Goal: Task Accomplishment & Management: Complete application form

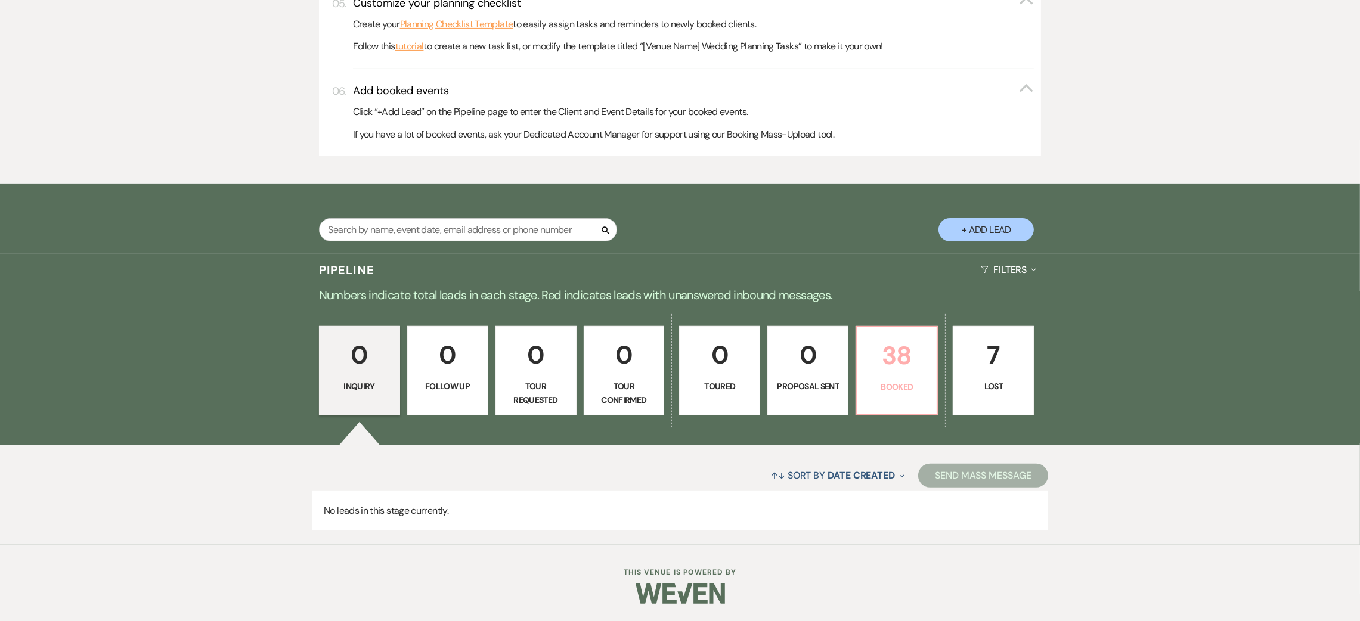
click at [892, 370] on p "38" at bounding box center [897, 356] width 66 height 40
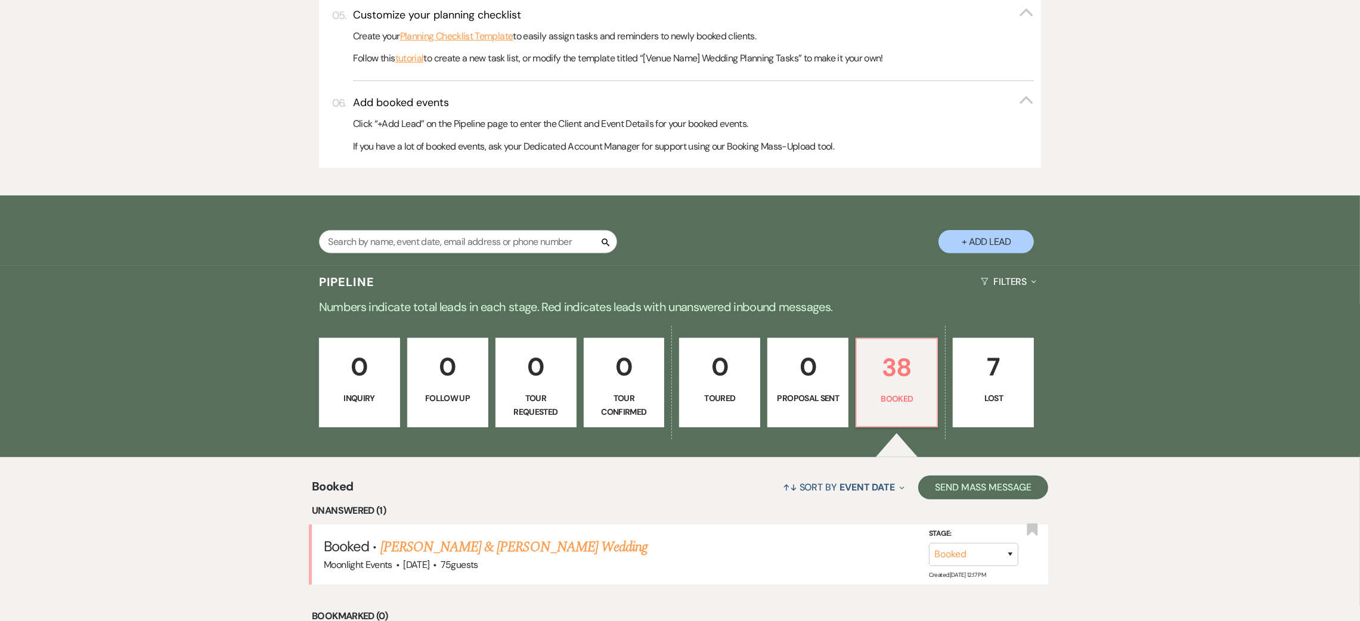
scroll to position [626, 0]
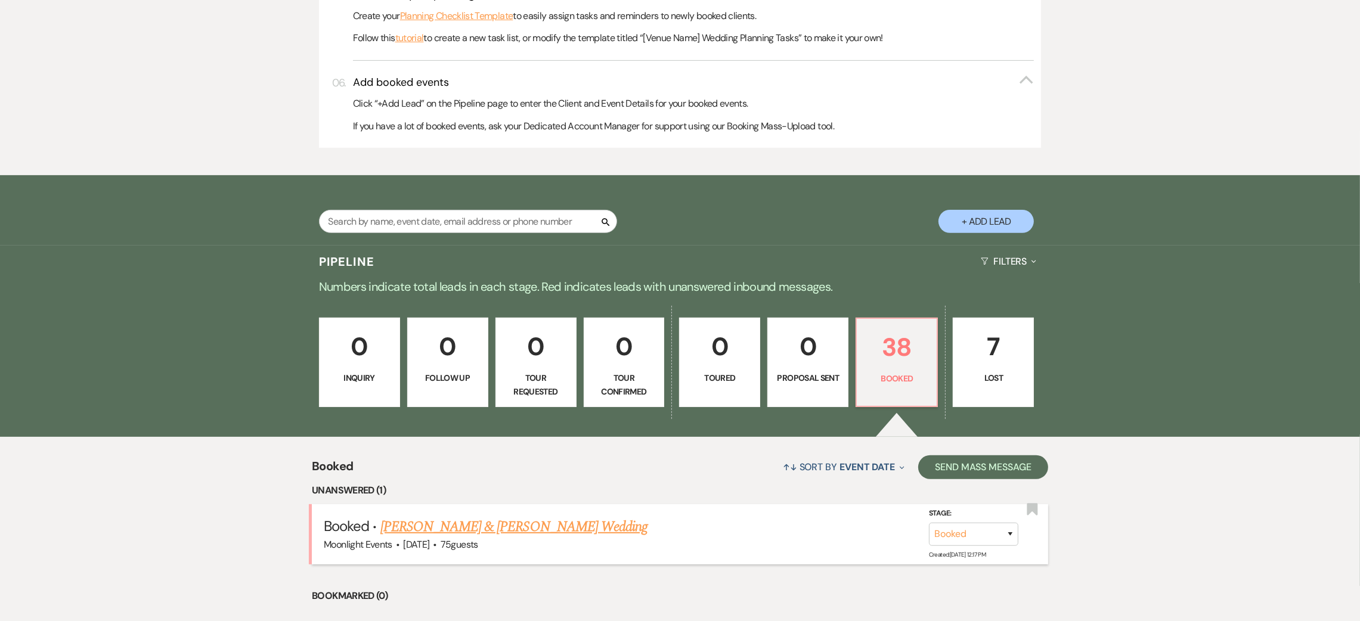
click at [546, 533] on link "Wyatt Walker & Ainsley Powell's Wedding" at bounding box center [513, 526] width 267 height 21
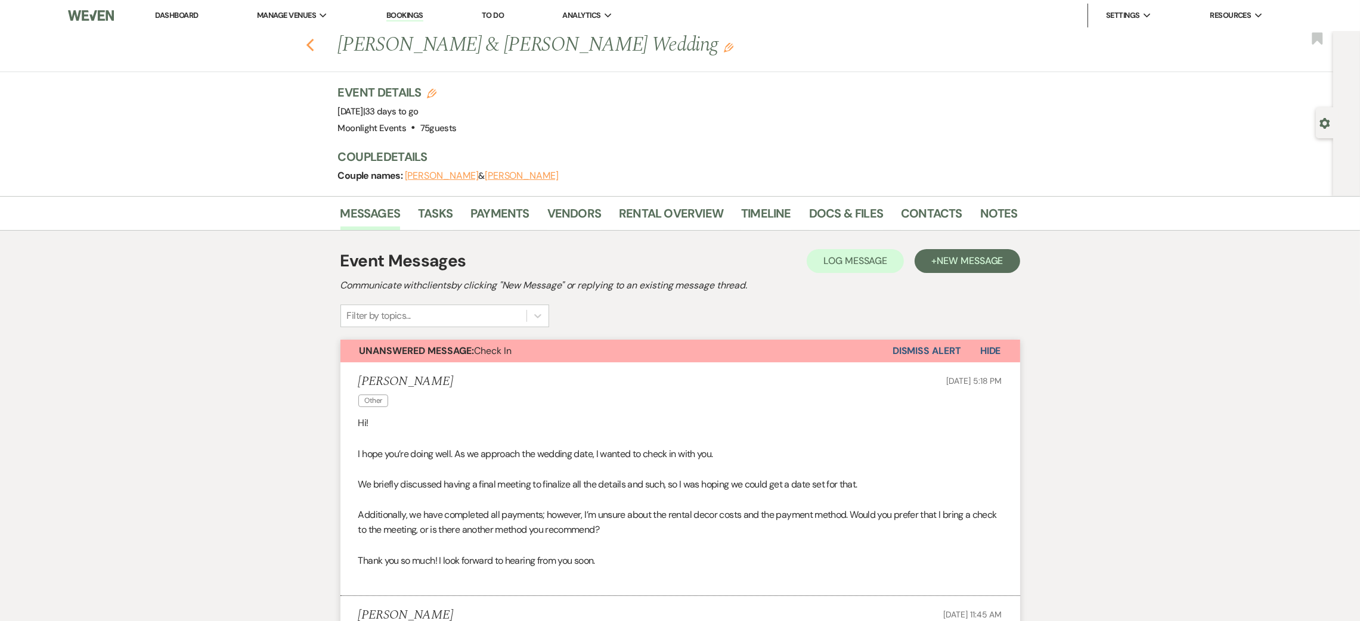
click at [315, 42] on icon "Previous" at bounding box center [310, 45] width 9 height 14
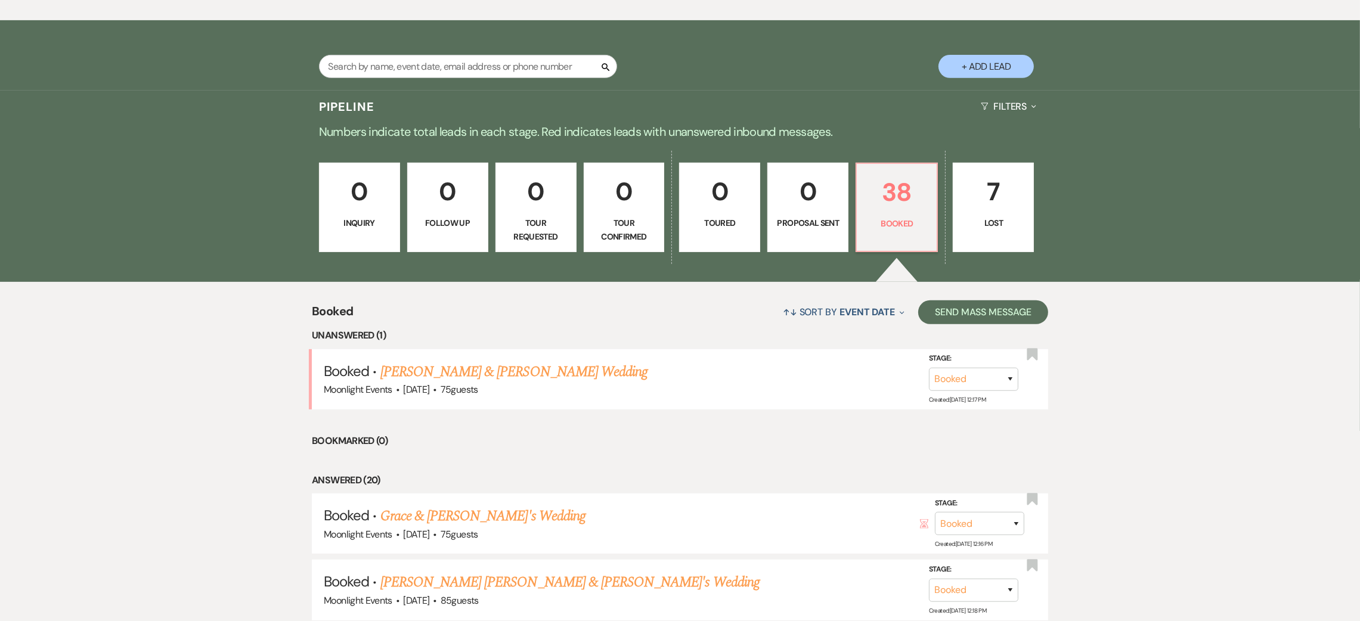
scroll to position [894, 0]
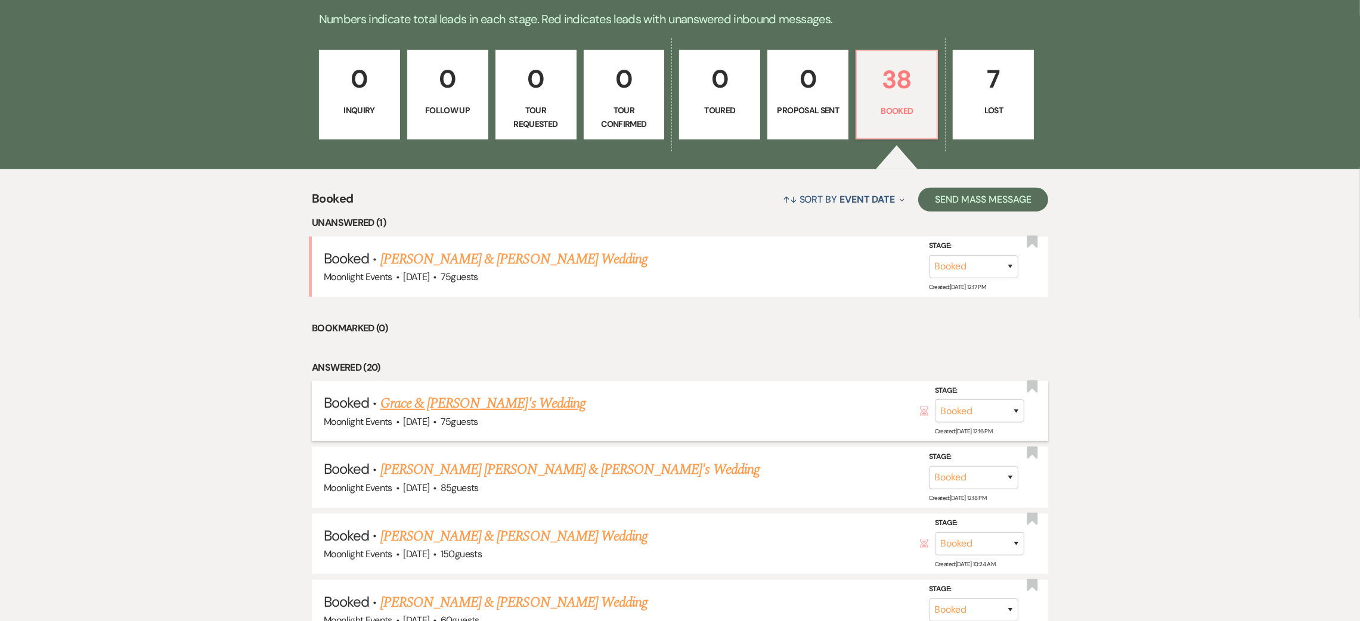
click at [438, 398] on link "Grace & Grace's Wedding" at bounding box center [482, 403] width 205 height 21
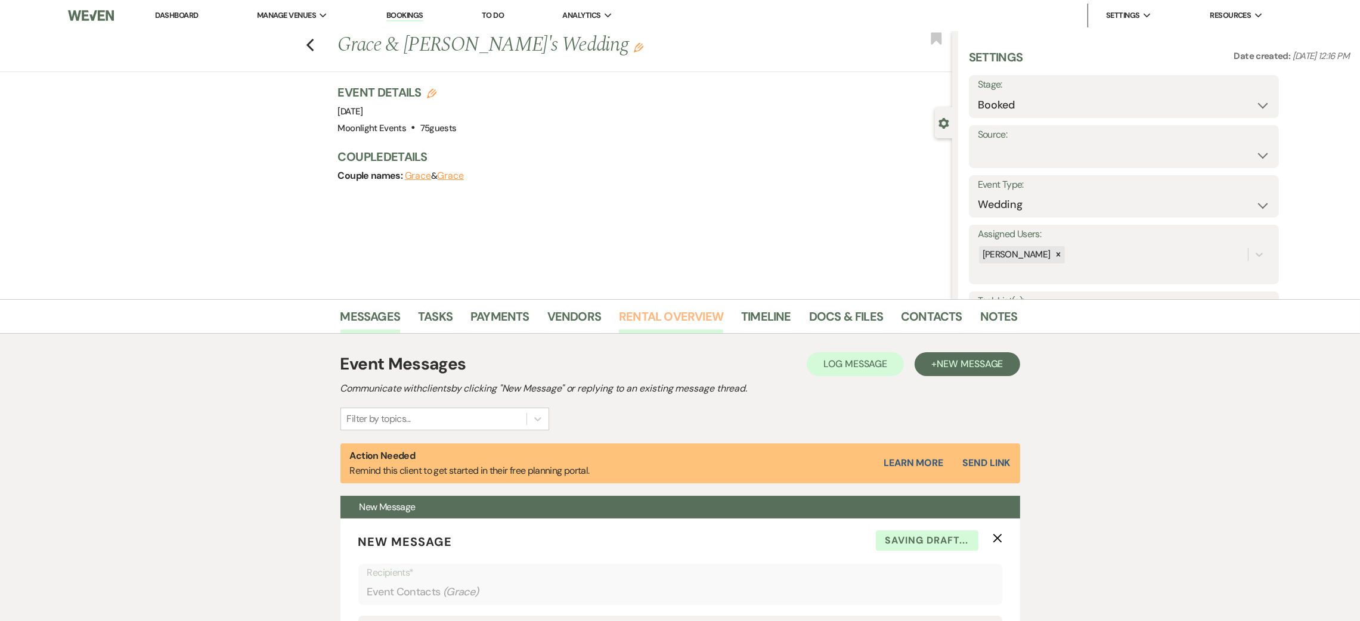
click at [651, 317] on link "Rental Overview" at bounding box center [671, 320] width 104 height 26
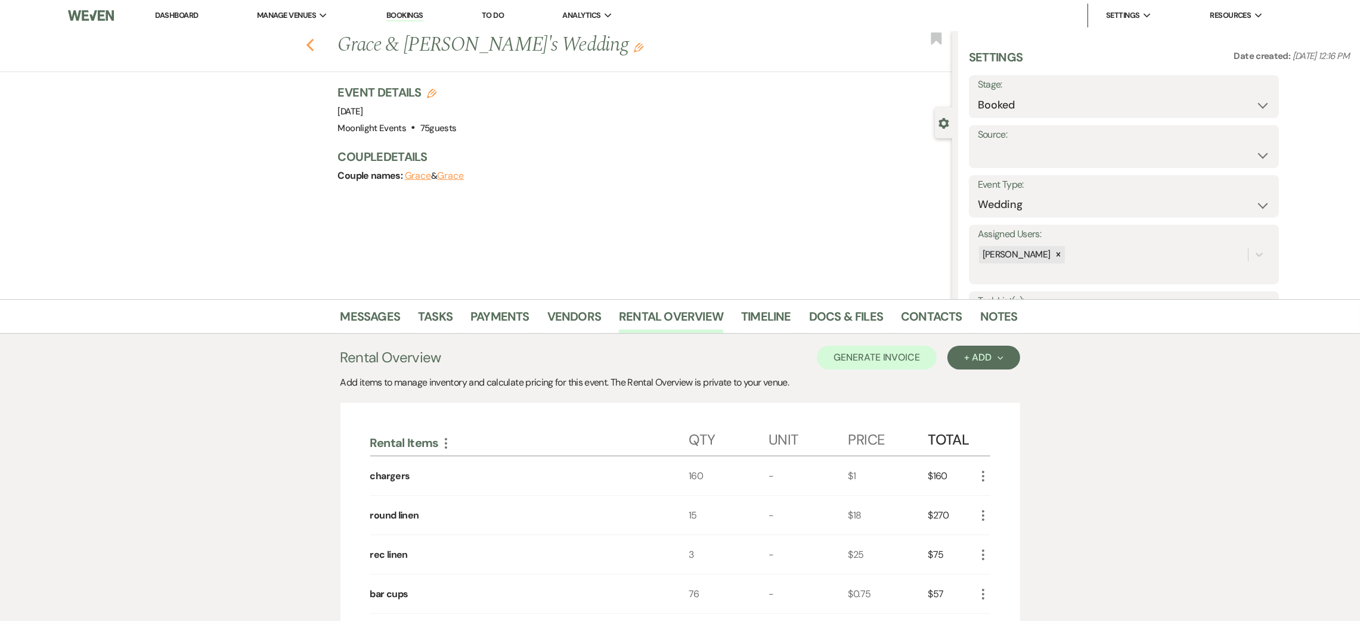
click at [314, 45] on use "button" at bounding box center [310, 45] width 8 height 13
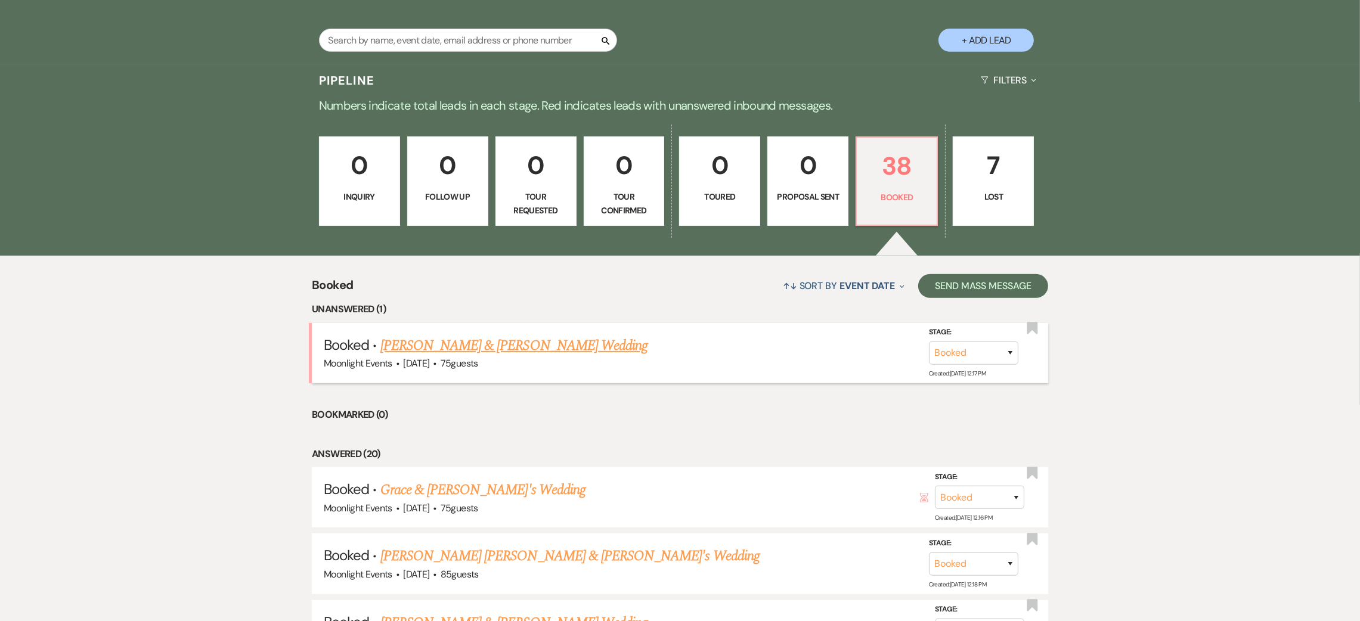
scroll to position [716, 0]
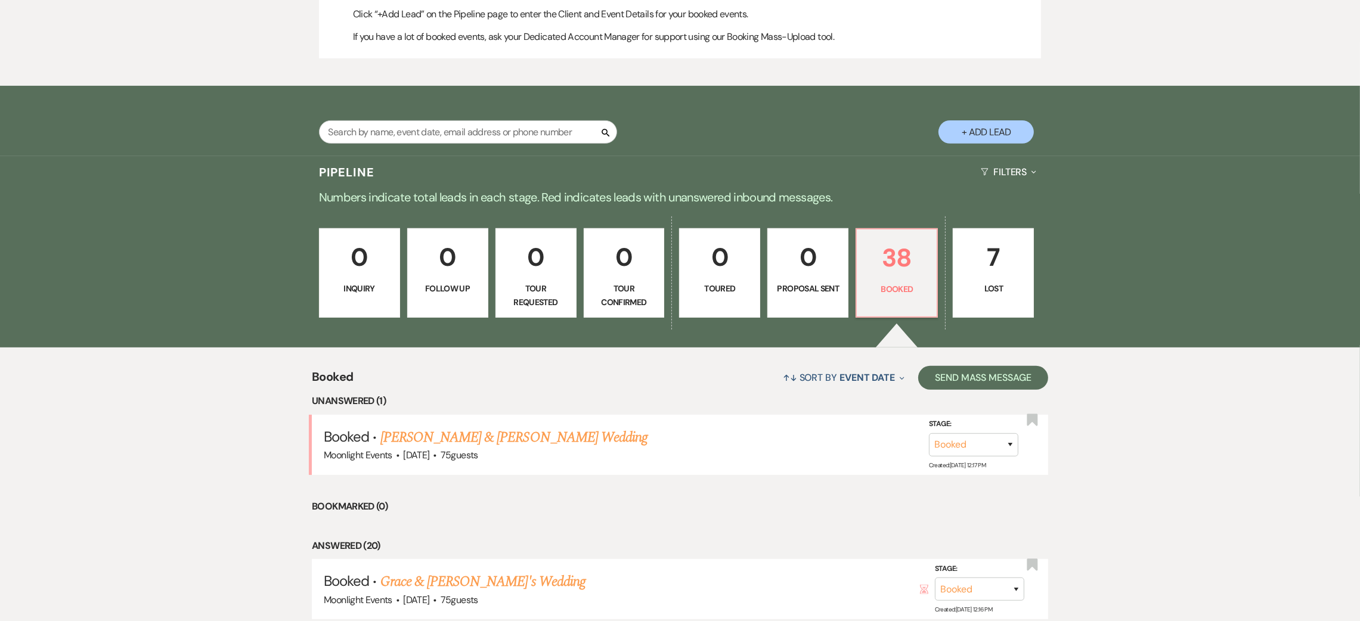
click at [972, 140] on button "+ Add Lead" at bounding box center [986, 131] width 95 height 23
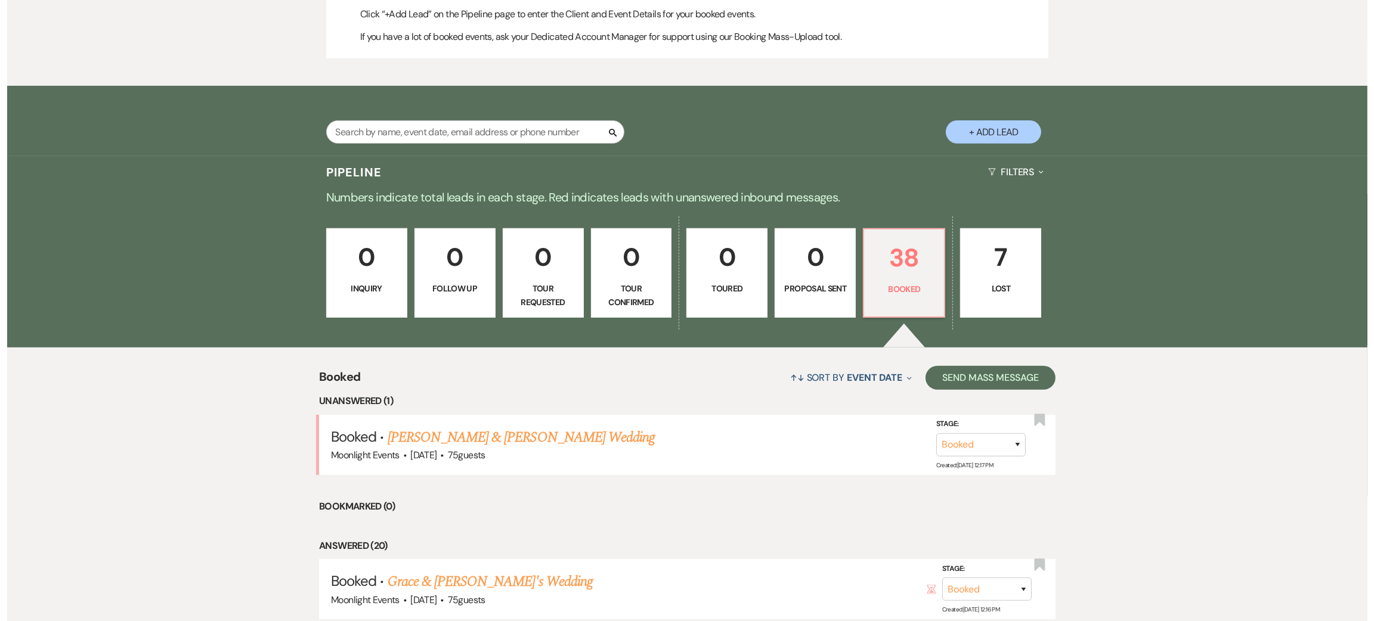
scroll to position [717, 0]
select select "810"
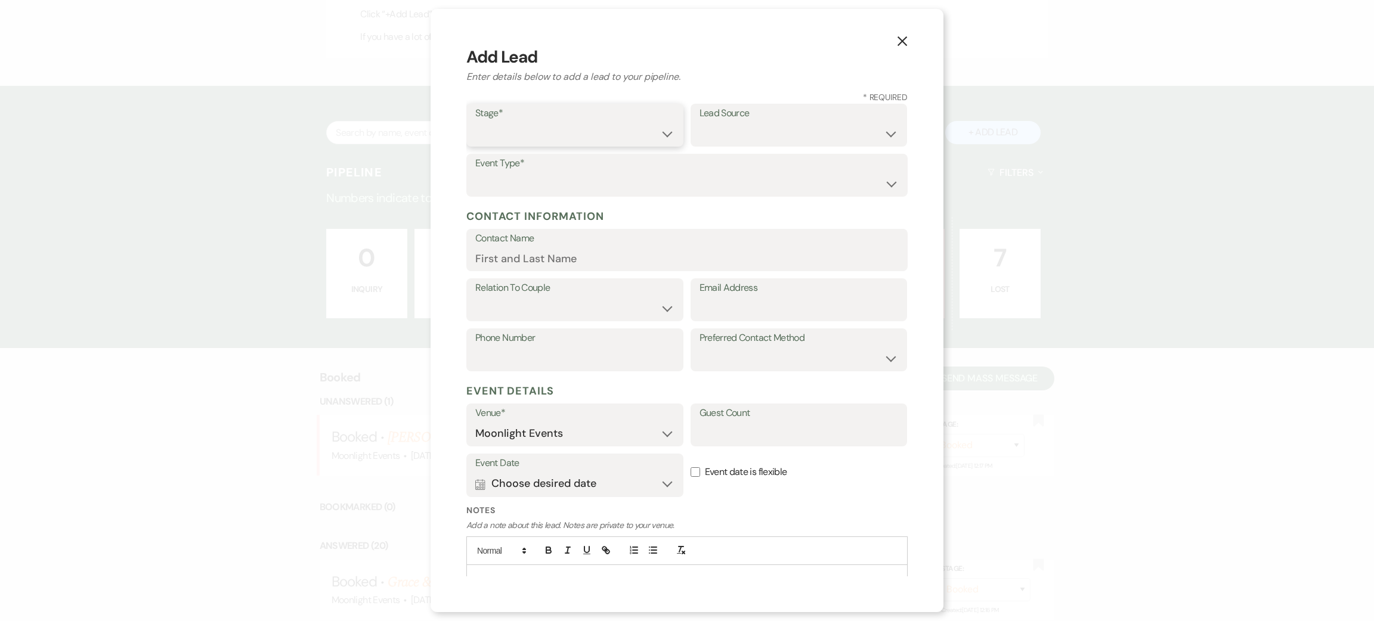
click at [541, 132] on select "Inquiry Follow Up Tour Requested Tour Confirmed Toured Proposal Sent Booked Lost" at bounding box center [574, 133] width 199 height 23
select select "5"
click at [475, 122] on select "Inquiry Follow Up Tour Requested Tour Confirmed Toured Proposal Sent Booked Lost" at bounding box center [574, 133] width 199 height 23
click at [507, 190] on select "Wedding Anniversary Party Baby Shower Bachelorette / Bachelor Party Birthday Pa…" at bounding box center [686, 183] width 423 height 23
select select "6"
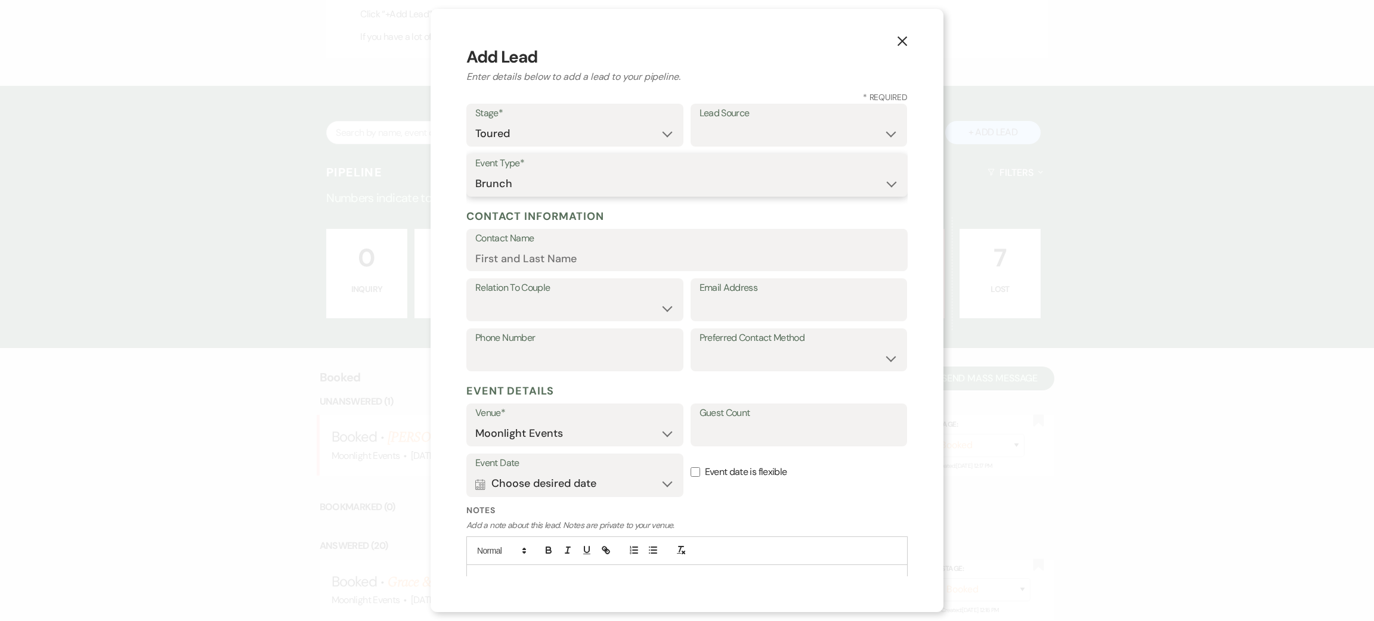
click at [475, 172] on select "Wedding Anniversary Party Baby Shower Bachelorette / Bachelor Party Birthday Pa…" at bounding box center [686, 183] width 423 height 23
click at [543, 259] on input "Contact Name" at bounding box center [686, 258] width 423 height 23
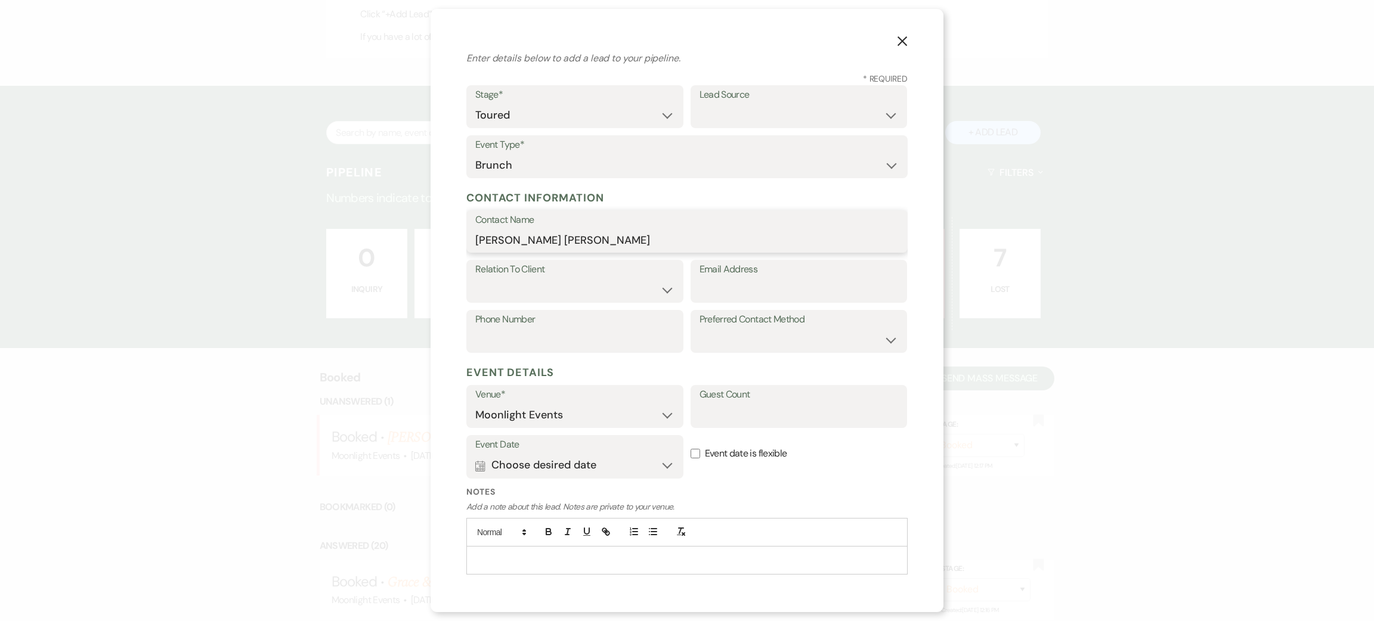
scroll to position [0, 0]
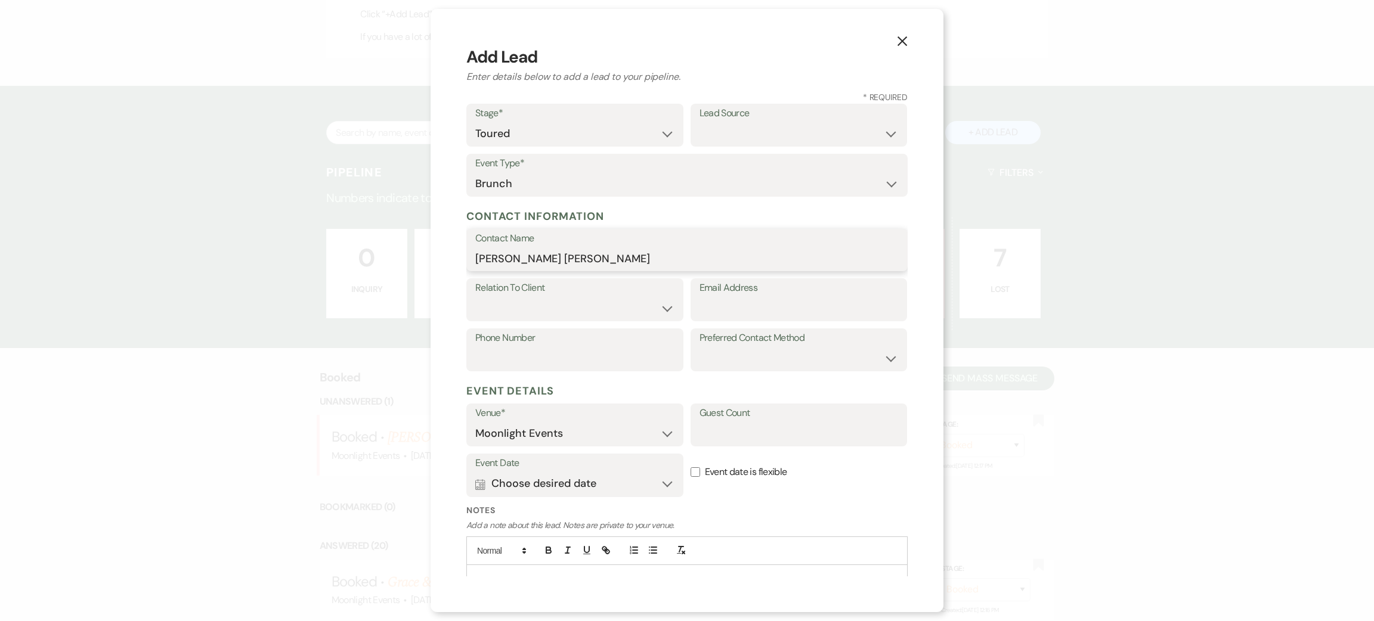
type input "anna anna"
click at [546, 311] on select "Client Event Planner Parent of Client Family Member Friend Other" at bounding box center [574, 308] width 199 height 23
select select "1"
click at [475, 297] on select "Client Event Planner Parent of Client Family Member Friend Other" at bounding box center [574, 308] width 199 height 23
click at [733, 307] on input "Email Address" at bounding box center [798, 308] width 199 height 23
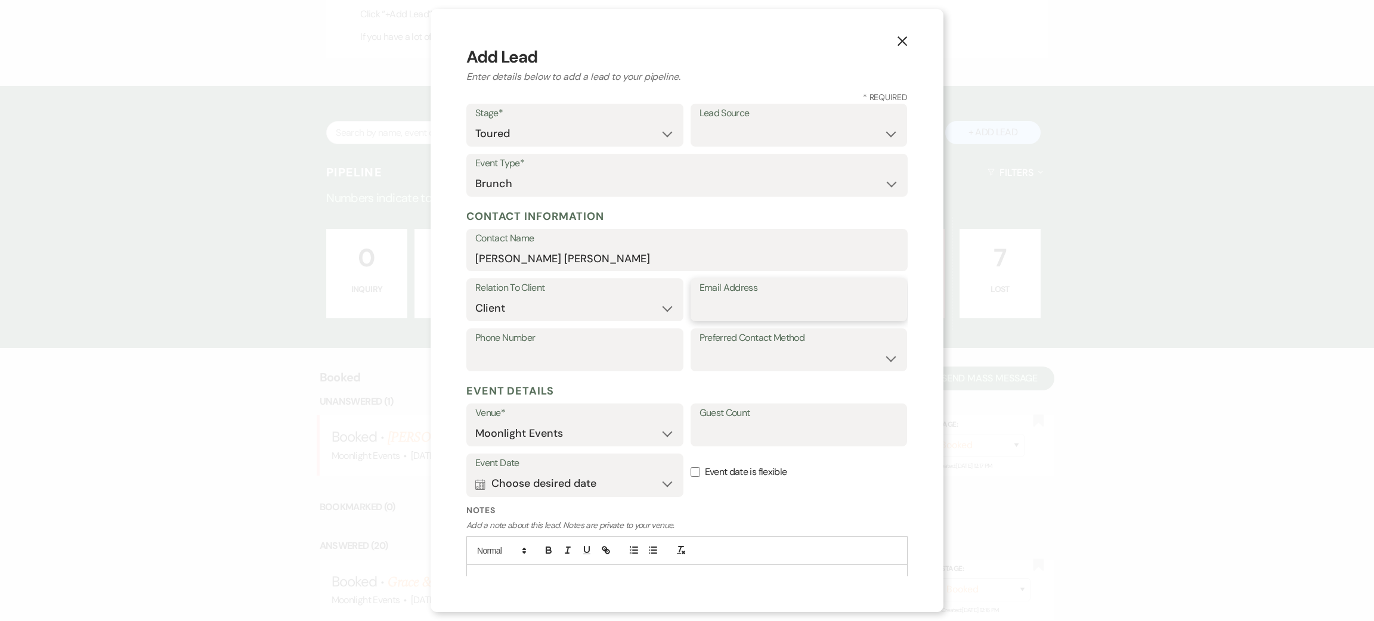
type input "kylan.meyer@gmail.com"
type input "3604870721"
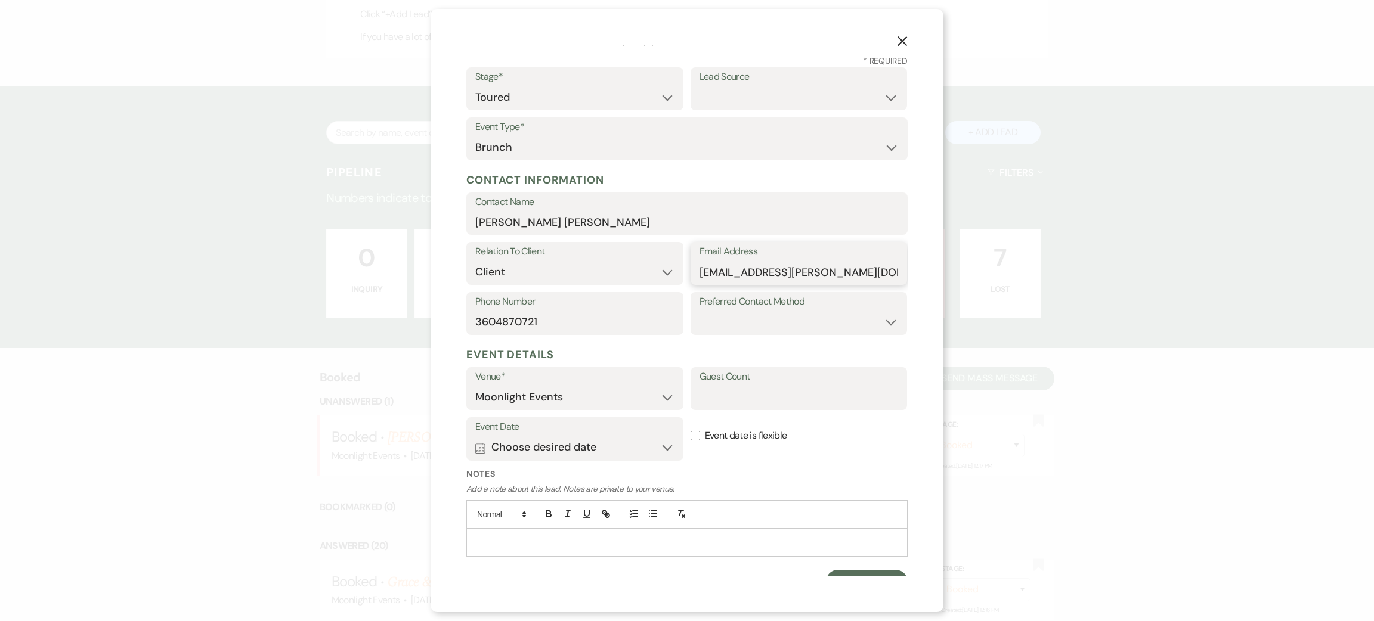
scroll to position [52, 0]
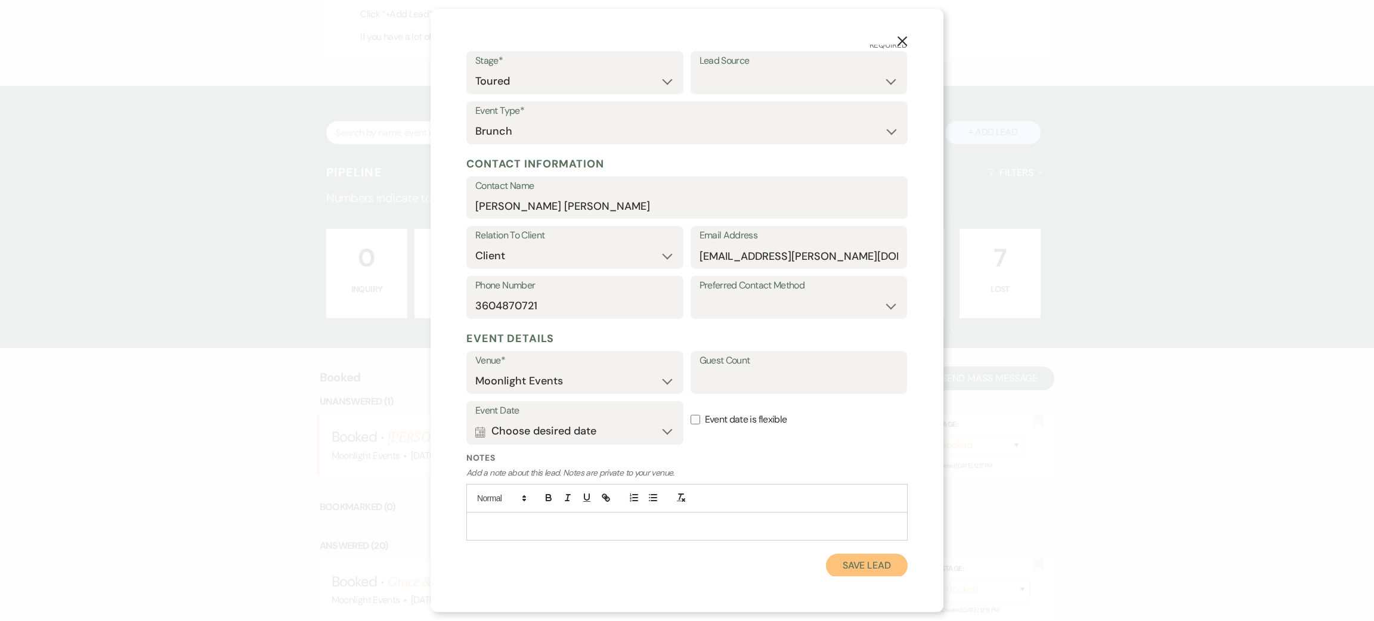
click at [871, 575] on button "Save Lead" at bounding box center [867, 566] width 82 height 24
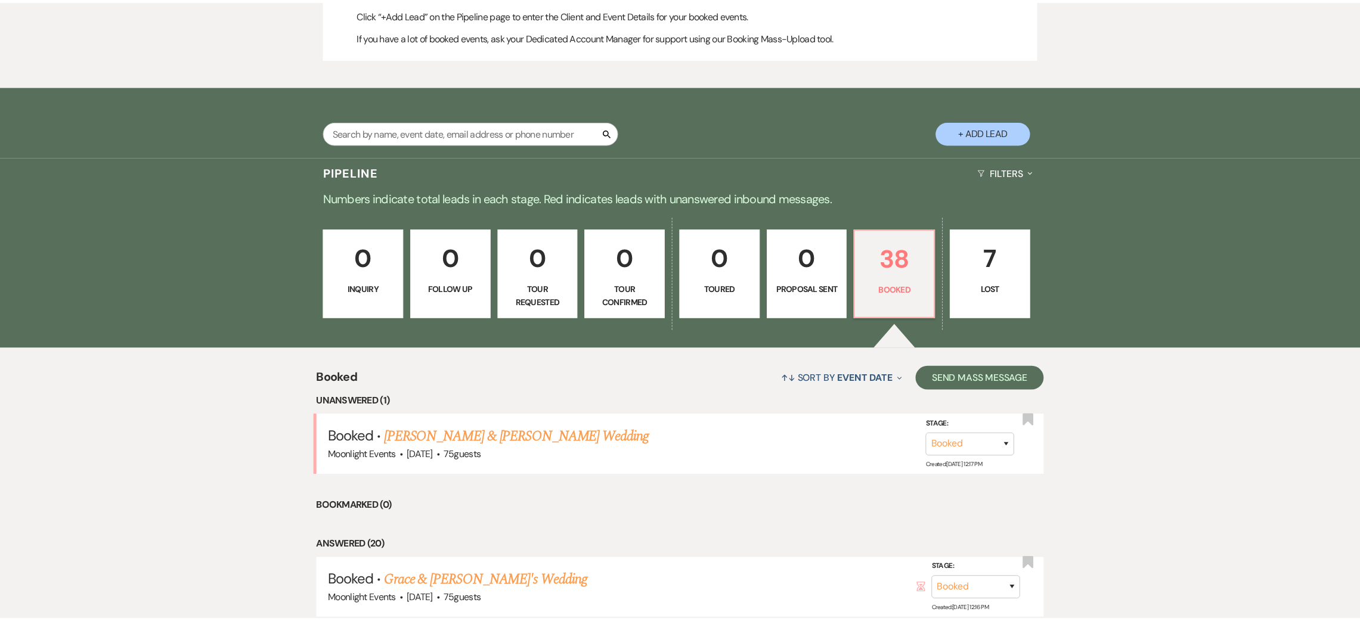
scroll to position [716, 0]
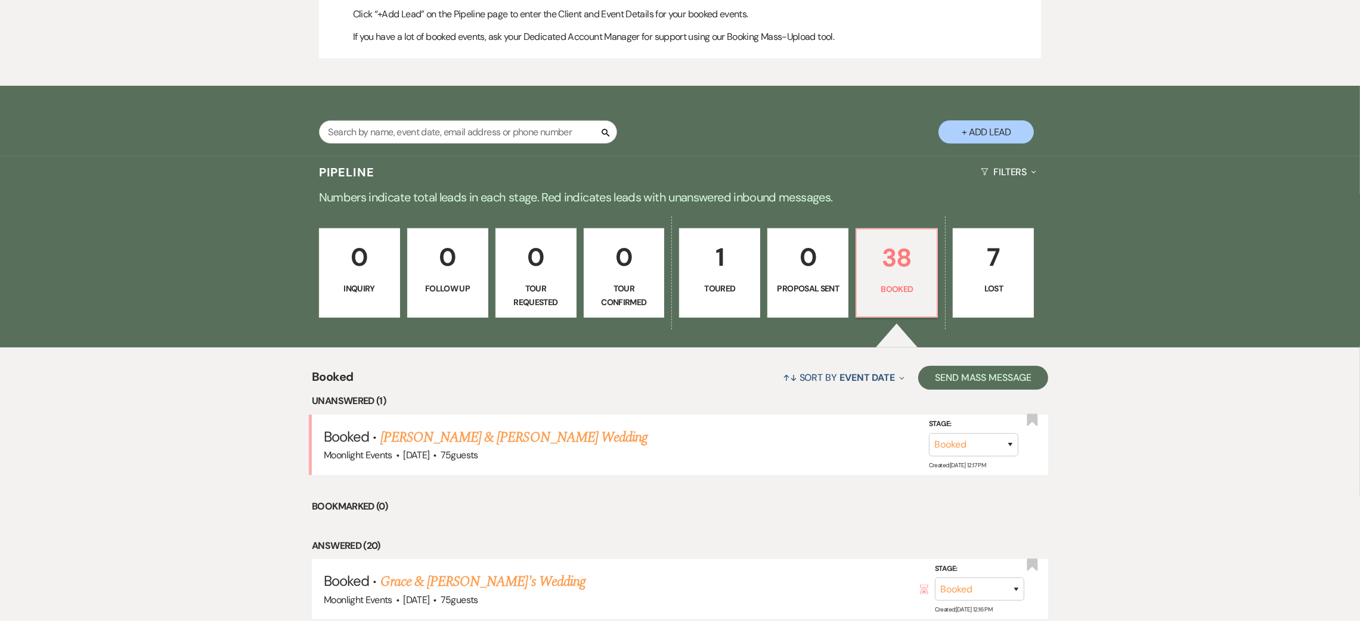
click at [741, 280] on link "1 Toured" at bounding box center [719, 272] width 81 height 89
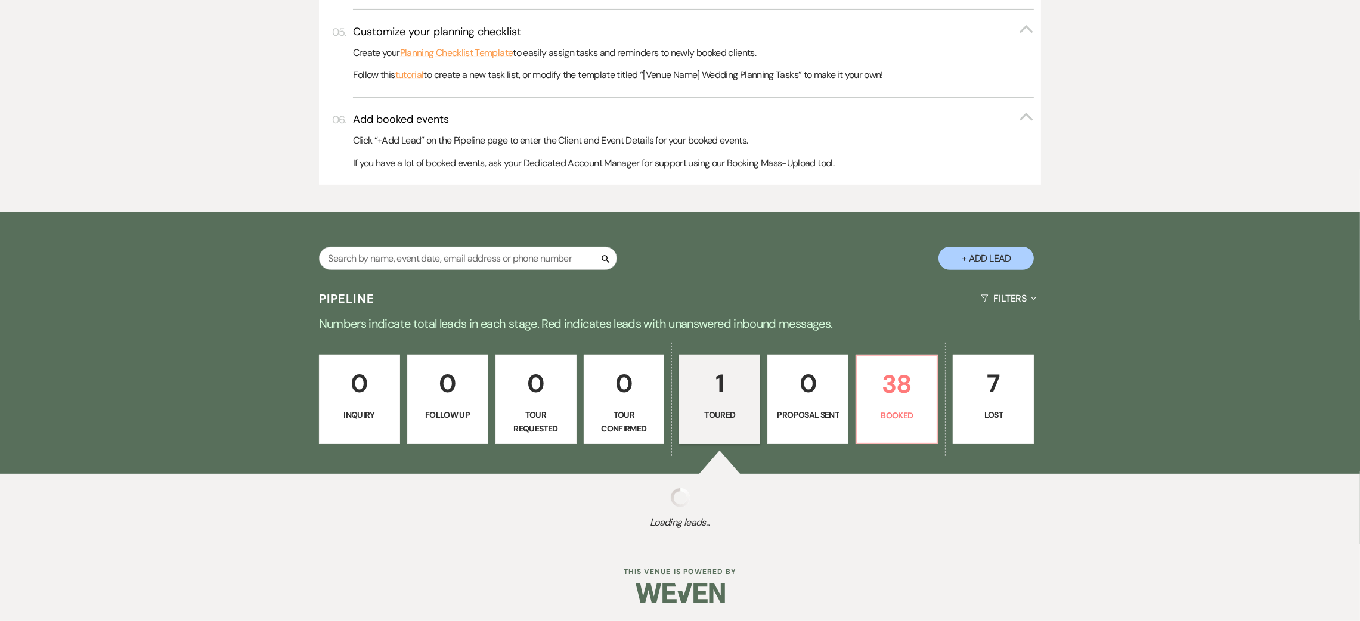
select select "5"
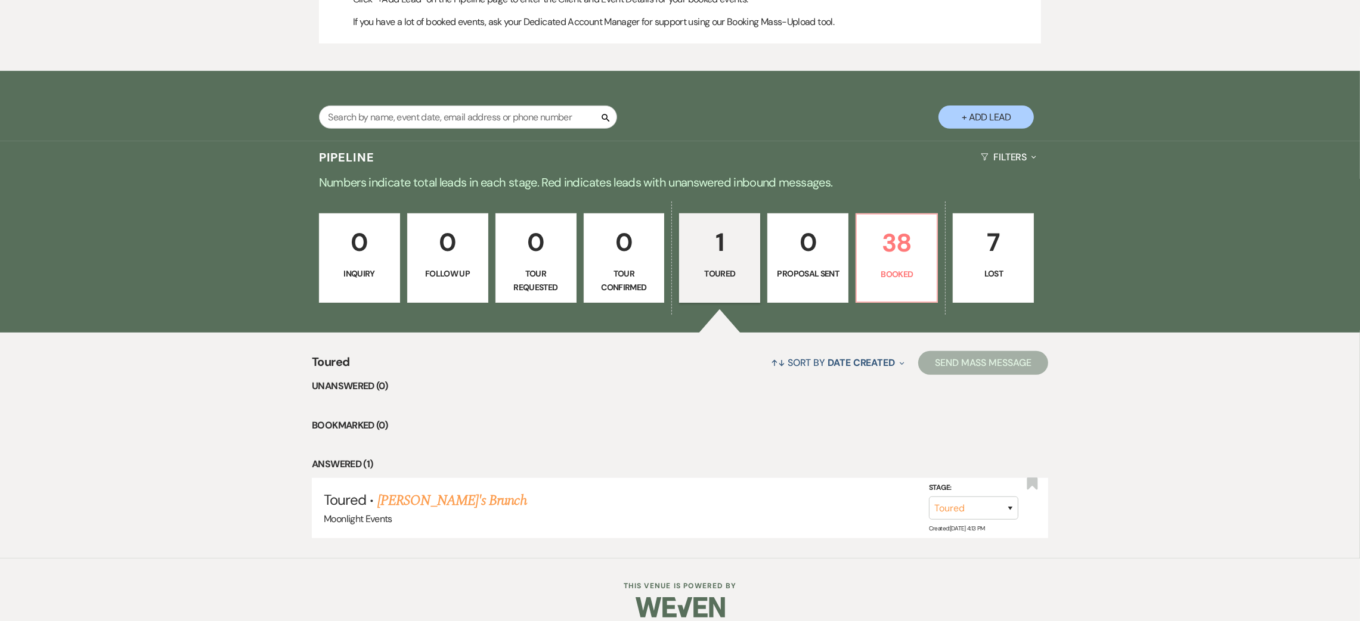
scroll to position [745, 0]
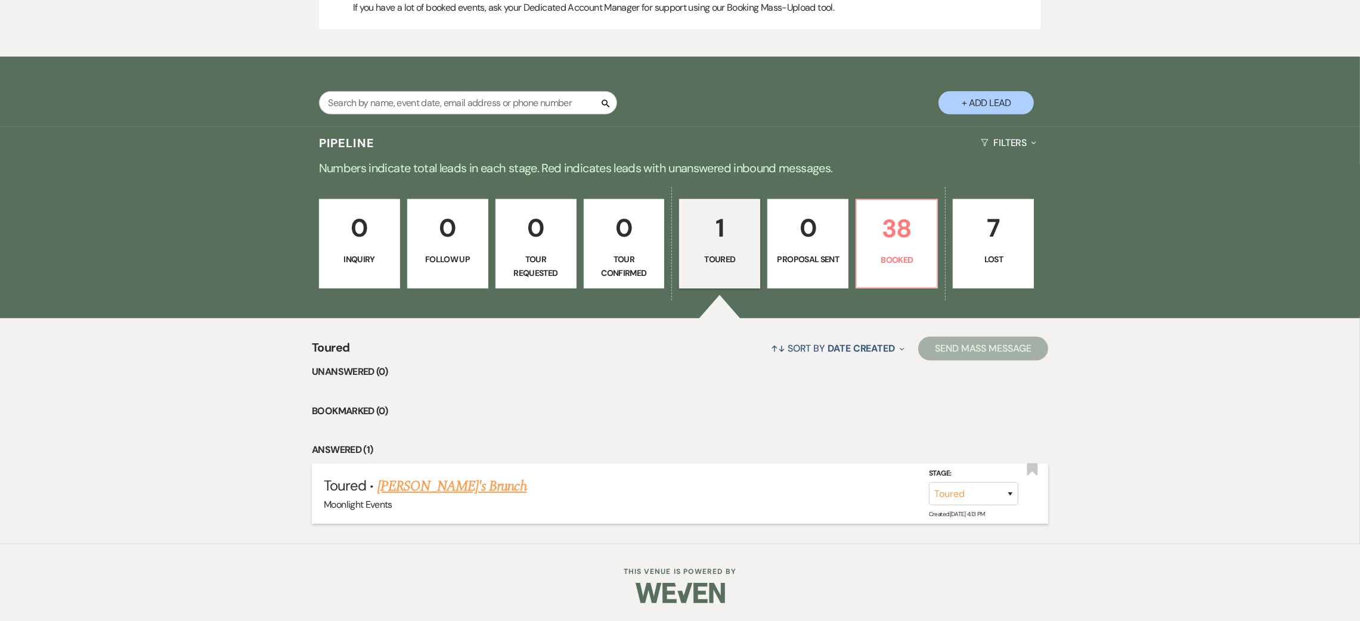
click at [462, 482] on link "Anna Anna's Brunch" at bounding box center [452, 486] width 150 height 21
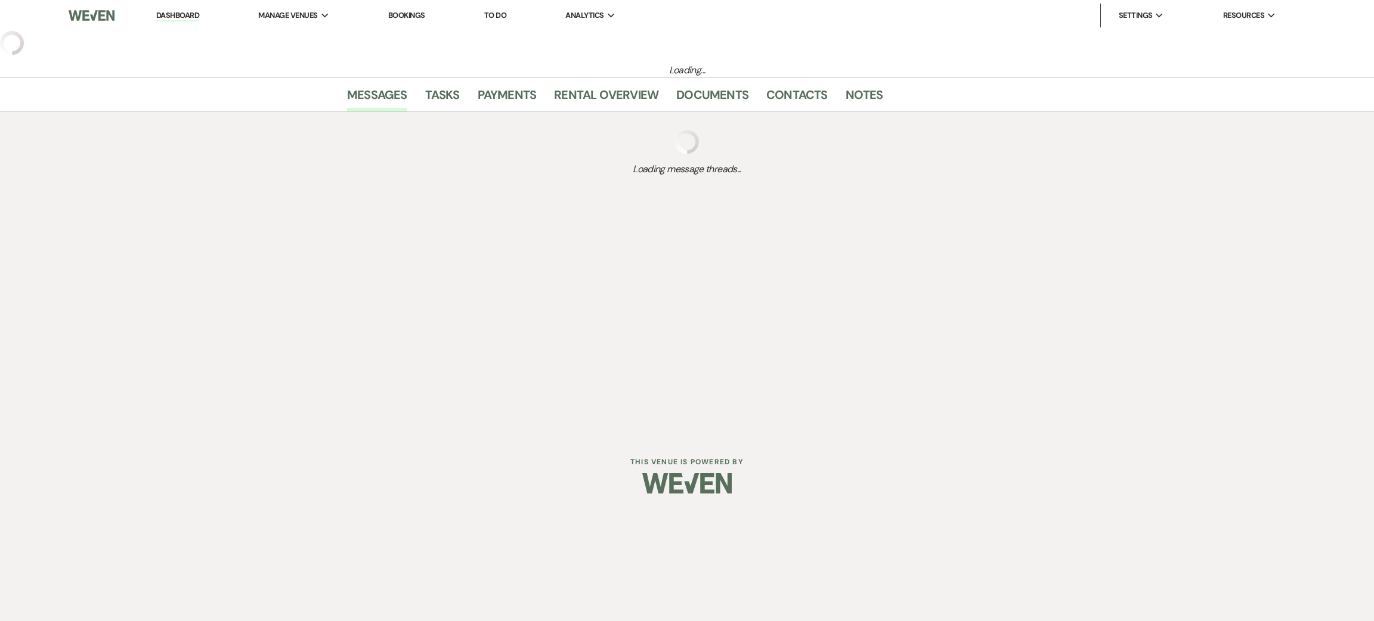
select select "5"
select select "6"
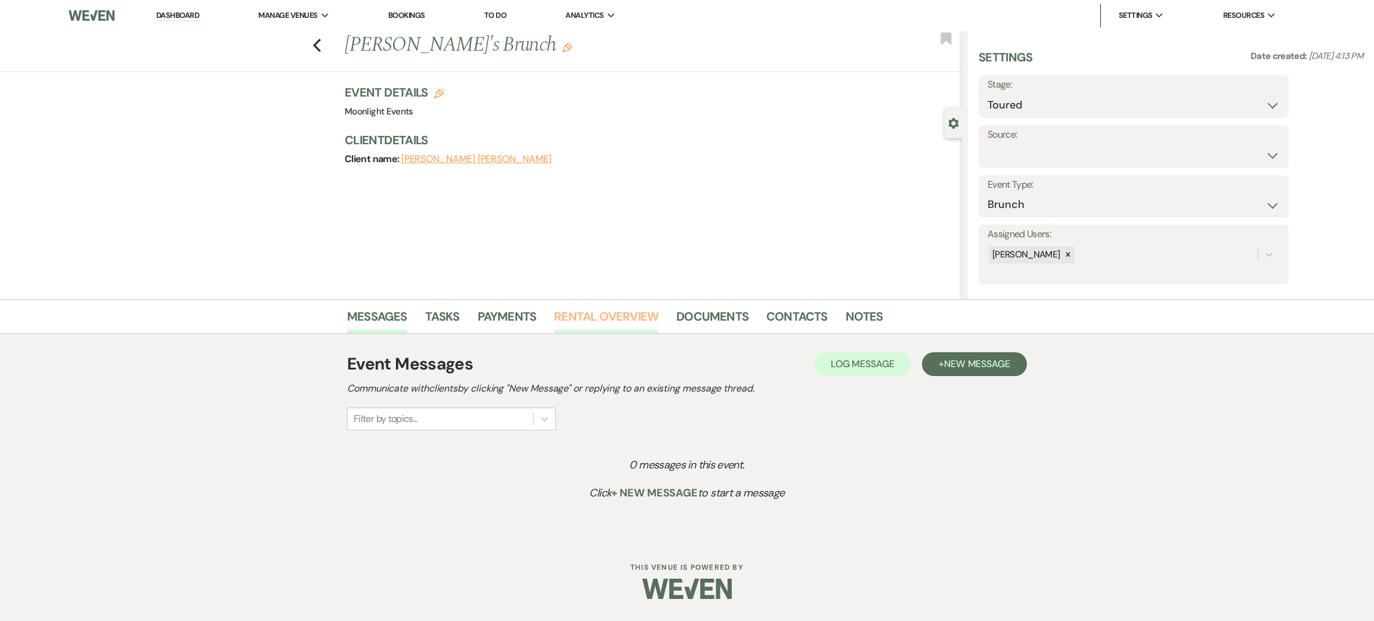
click at [593, 309] on link "Rental Overview" at bounding box center [606, 320] width 104 height 26
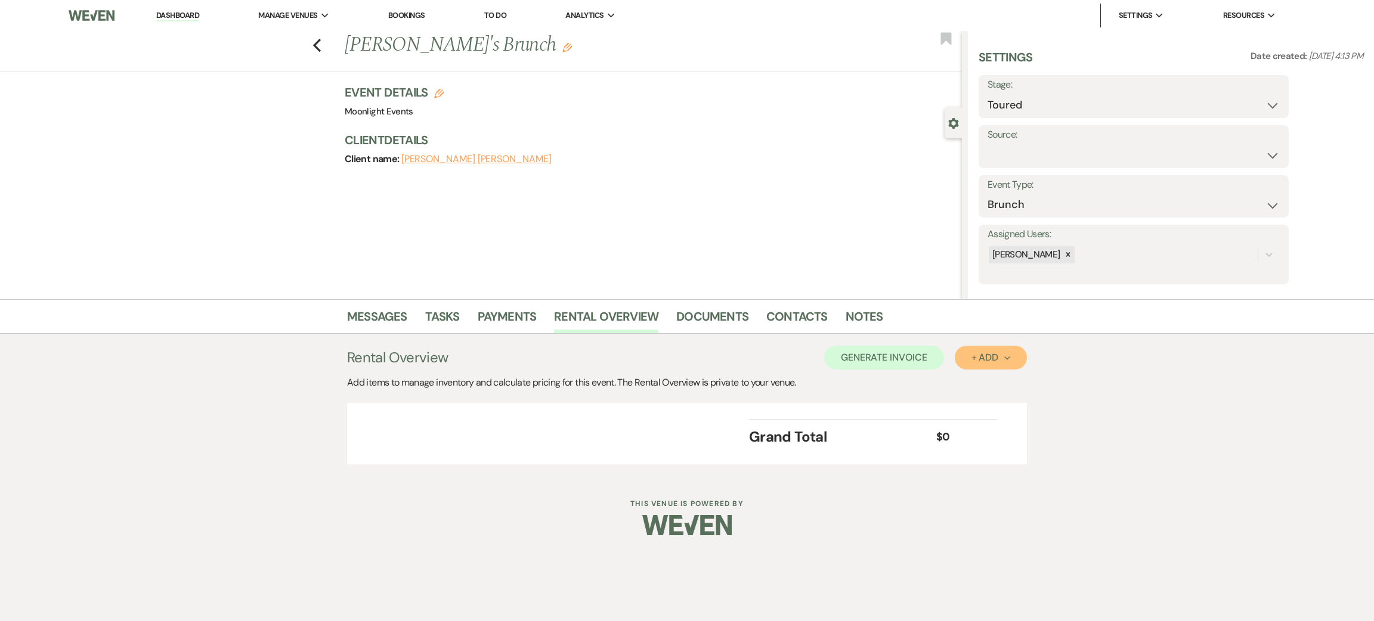
click at [978, 364] on button "+ Add Next" at bounding box center [991, 358] width 72 height 24
click at [990, 378] on button "Item" at bounding box center [985, 385] width 60 height 18
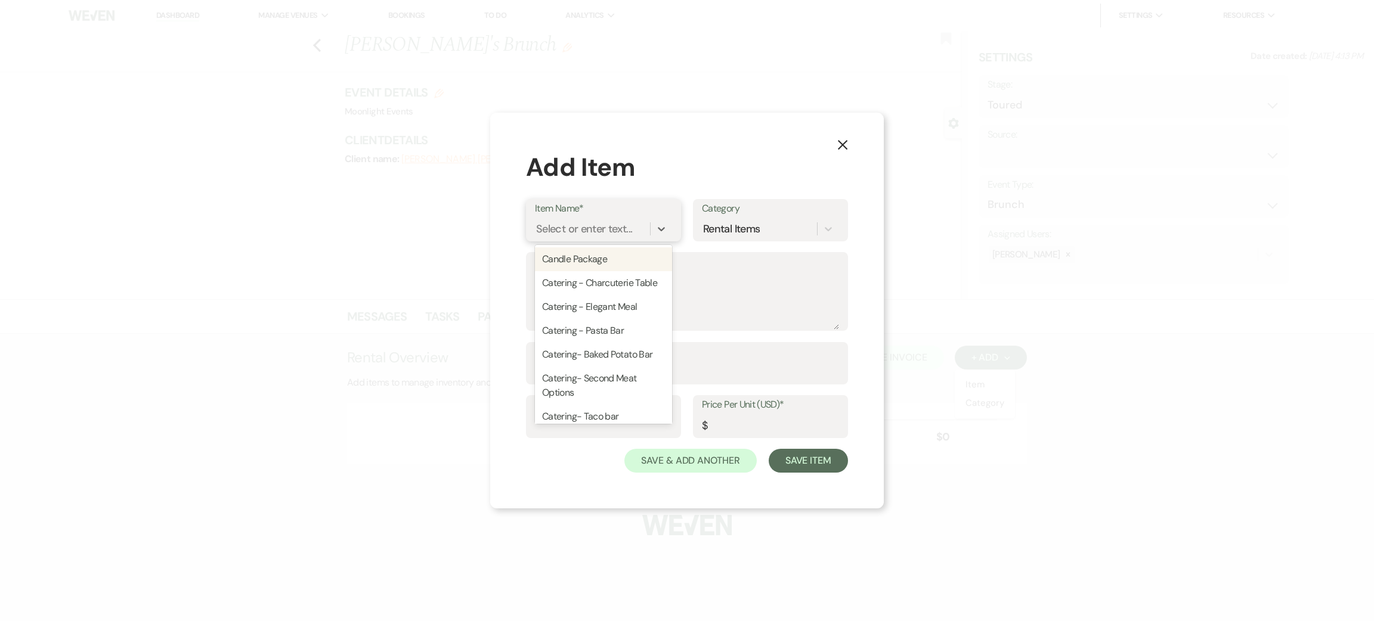
click at [609, 232] on div "Select or enter text..." at bounding box center [584, 229] width 96 height 16
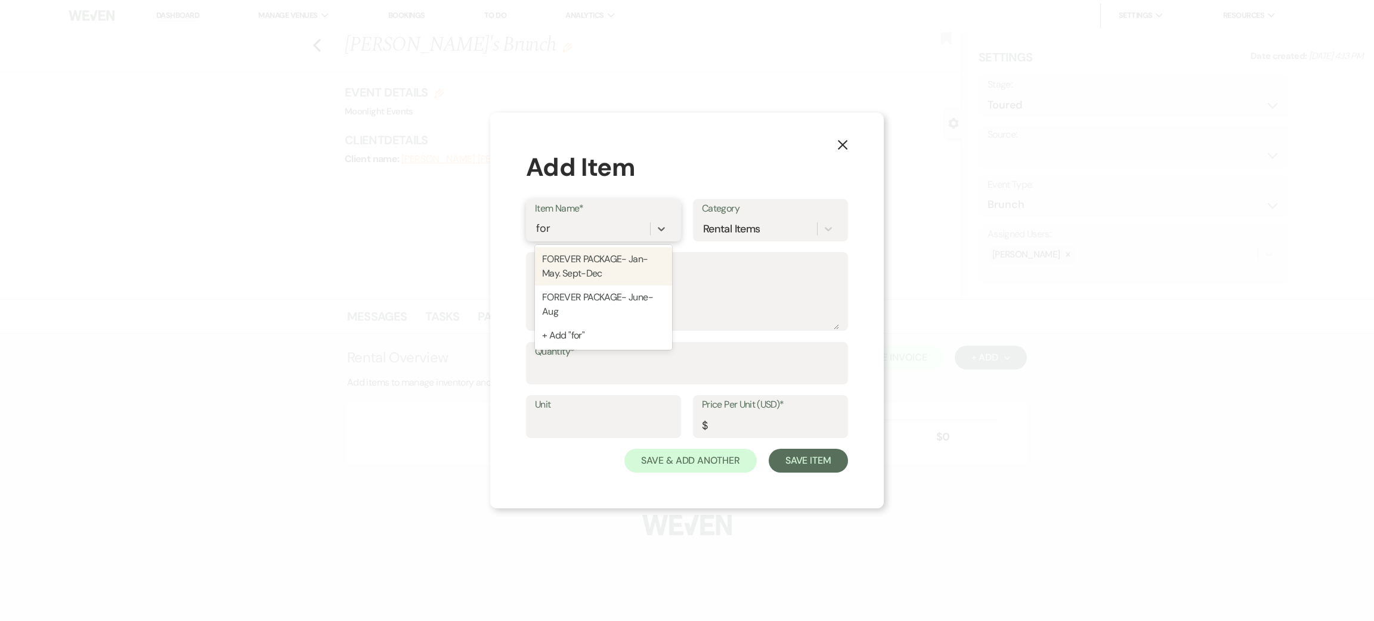
type input "fork"
click at [602, 265] on div "+ Add "fork"" at bounding box center [603, 259] width 137 height 24
click at [570, 367] on input "Quantity*" at bounding box center [687, 371] width 304 height 23
type input "30"
click at [778, 411] on label "Price Per Unit (USD)*" at bounding box center [770, 405] width 137 height 17
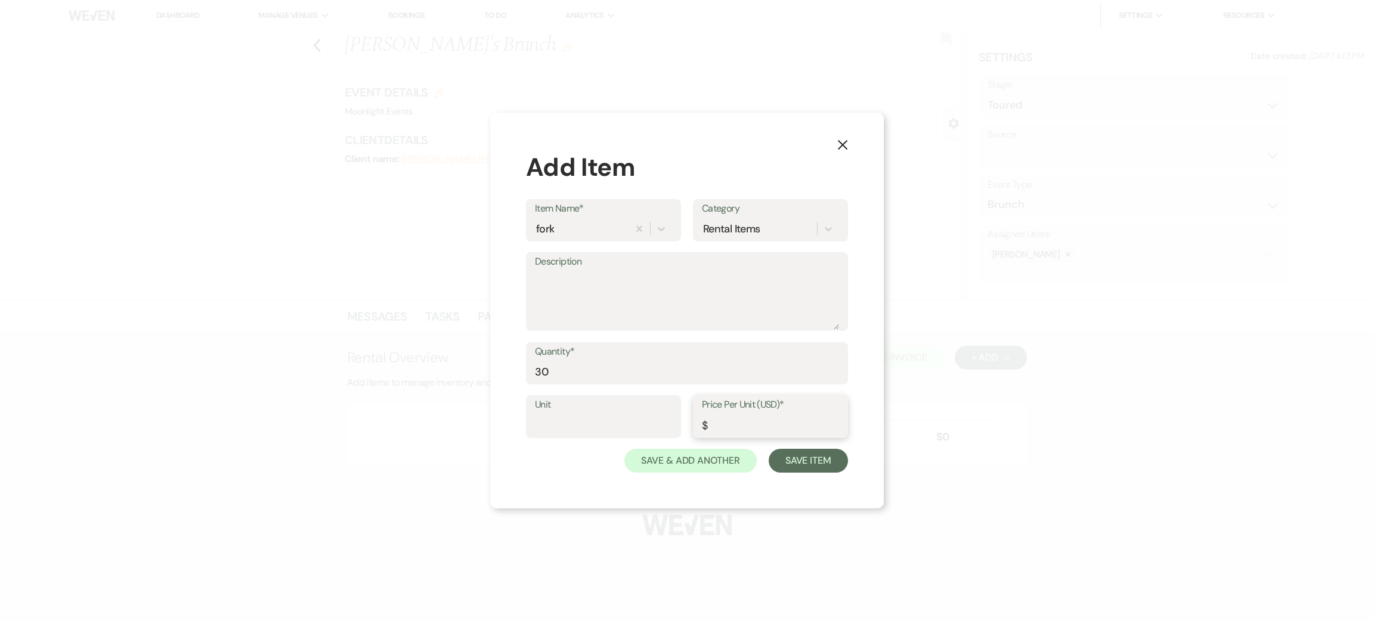
click at [778, 414] on input "Price Per Unit (USD)*" at bounding box center [770, 425] width 137 height 23
type input ".75"
click at [815, 458] on button "Save Item" at bounding box center [808, 461] width 79 height 24
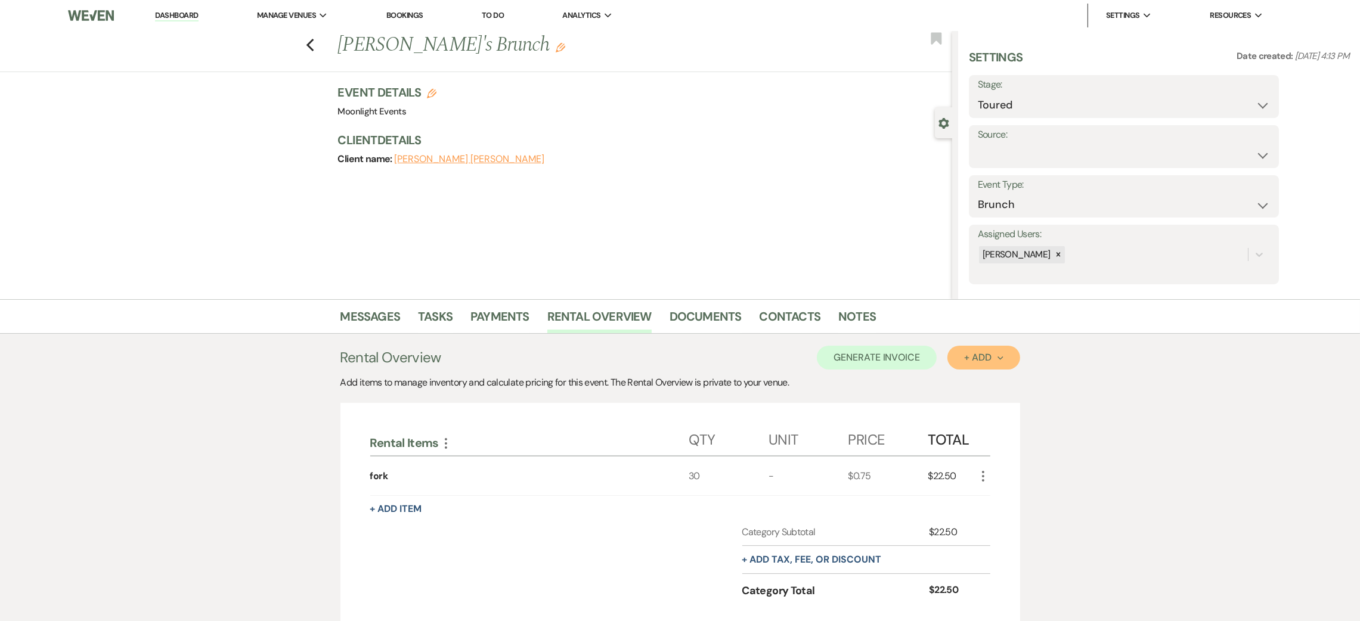
click at [985, 357] on div "+ Add Next" at bounding box center [983, 358] width 39 height 10
click at [974, 381] on button "Item" at bounding box center [978, 385] width 60 height 18
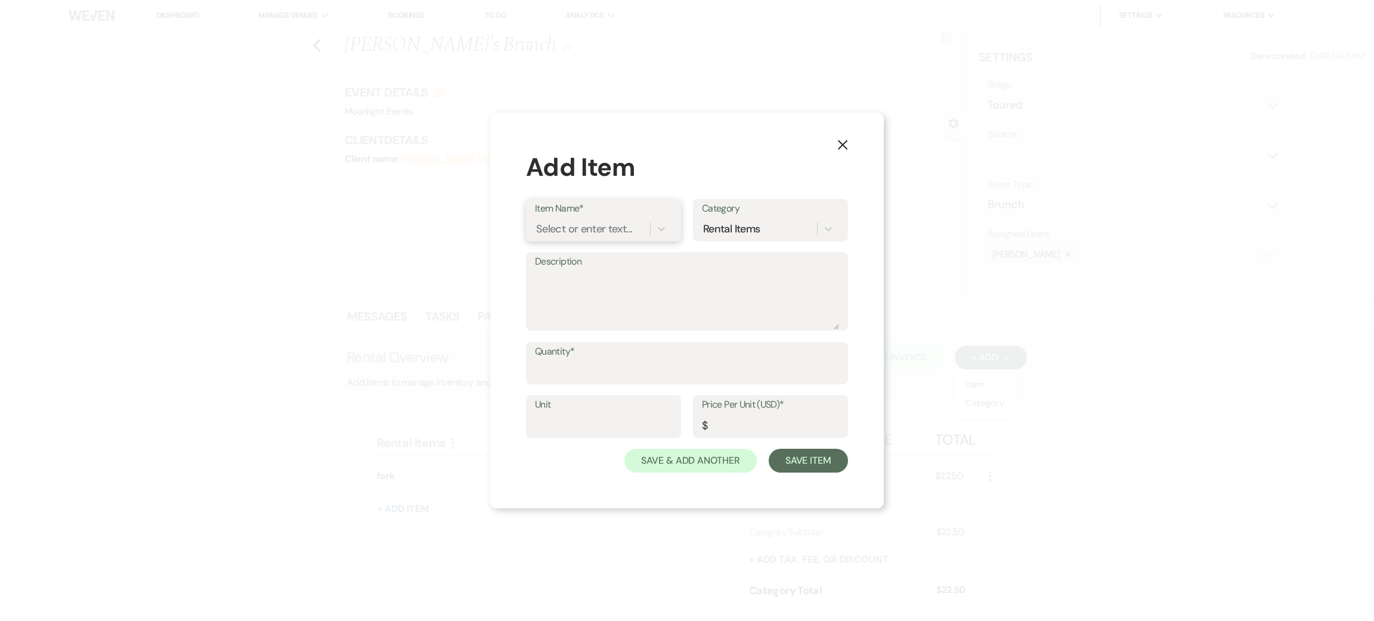
click at [608, 236] on div "Select or enter text..." at bounding box center [584, 229] width 96 height 16
type input "spoon"
click at [618, 254] on div "+ Add "spoon"" at bounding box center [603, 259] width 137 height 24
click at [629, 374] on input "Quantity*" at bounding box center [687, 371] width 304 height 23
type input "30"
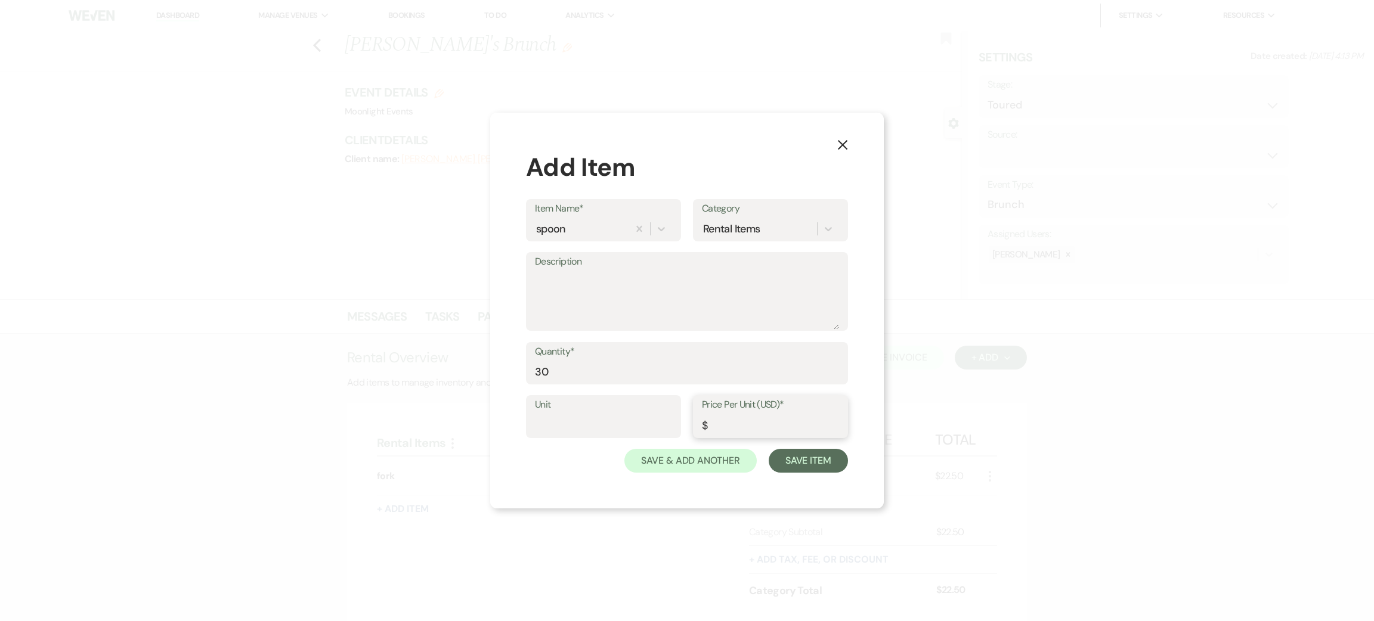
click at [734, 429] on input "Price Per Unit (USD)*" at bounding box center [770, 425] width 137 height 23
type input ".75"
click at [797, 453] on button "Save Item" at bounding box center [808, 461] width 79 height 24
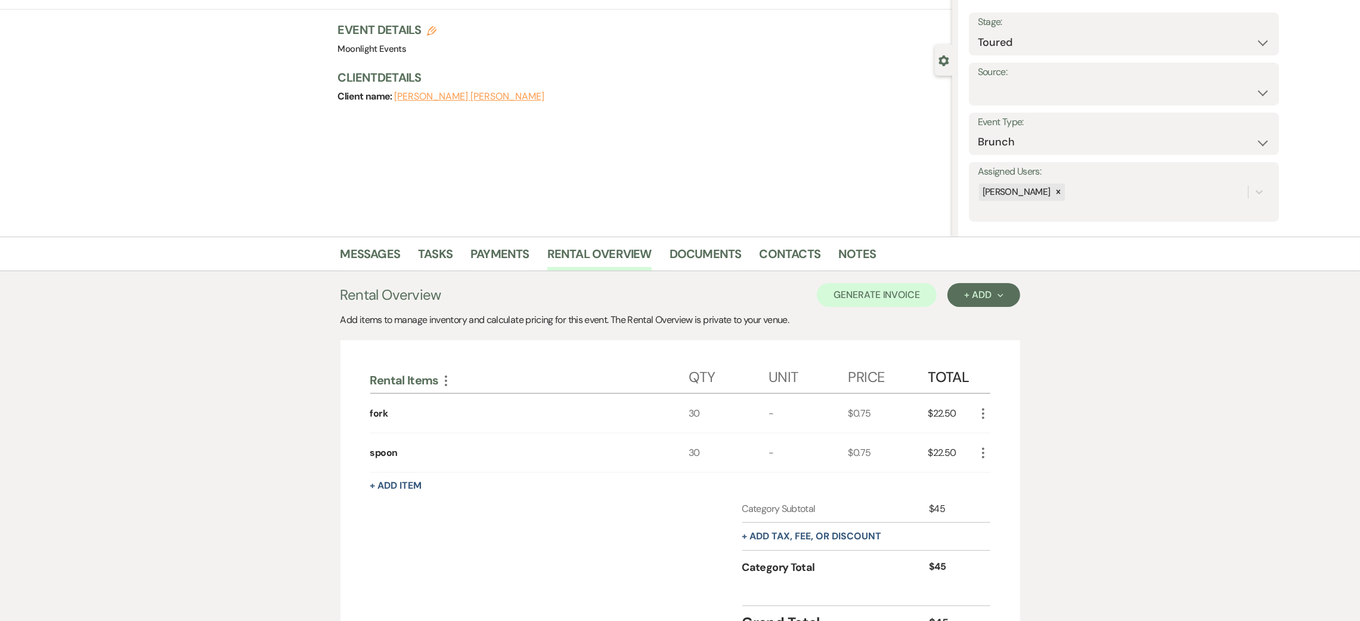
scroll to position [89, 0]
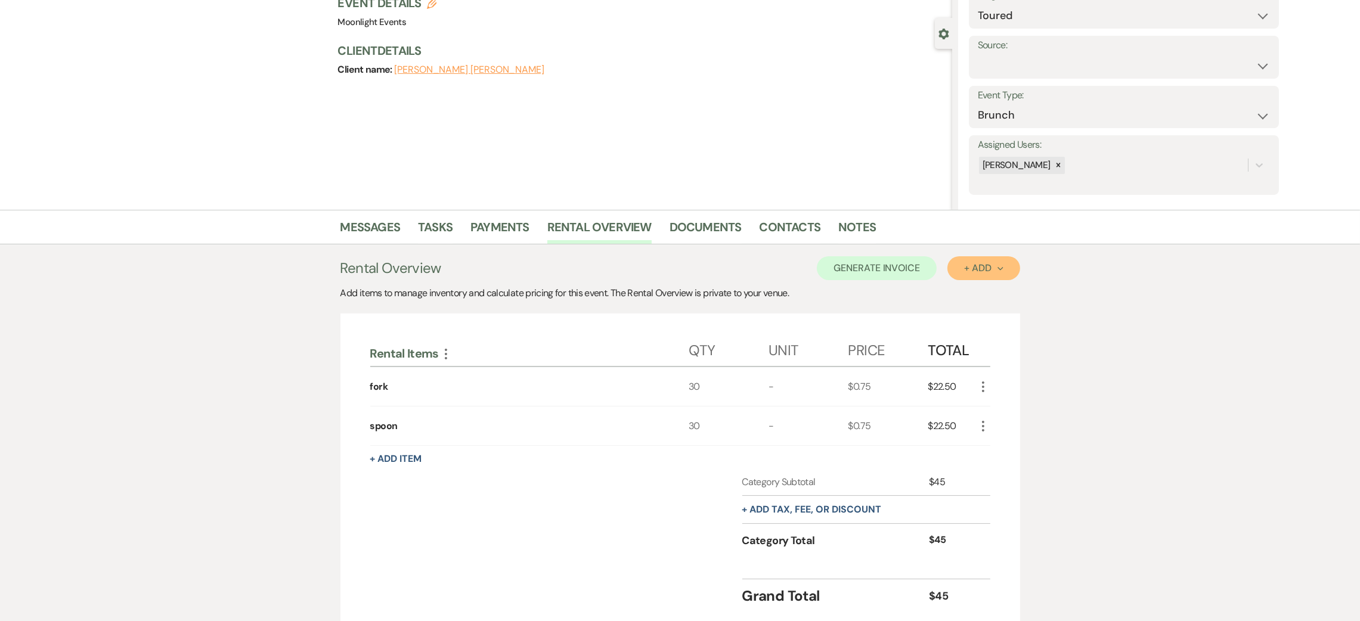
click at [978, 270] on div "+ Add Next" at bounding box center [983, 269] width 39 height 10
click at [980, 293] on button "Item" at bounding box center [978, 295] width 60 height 18
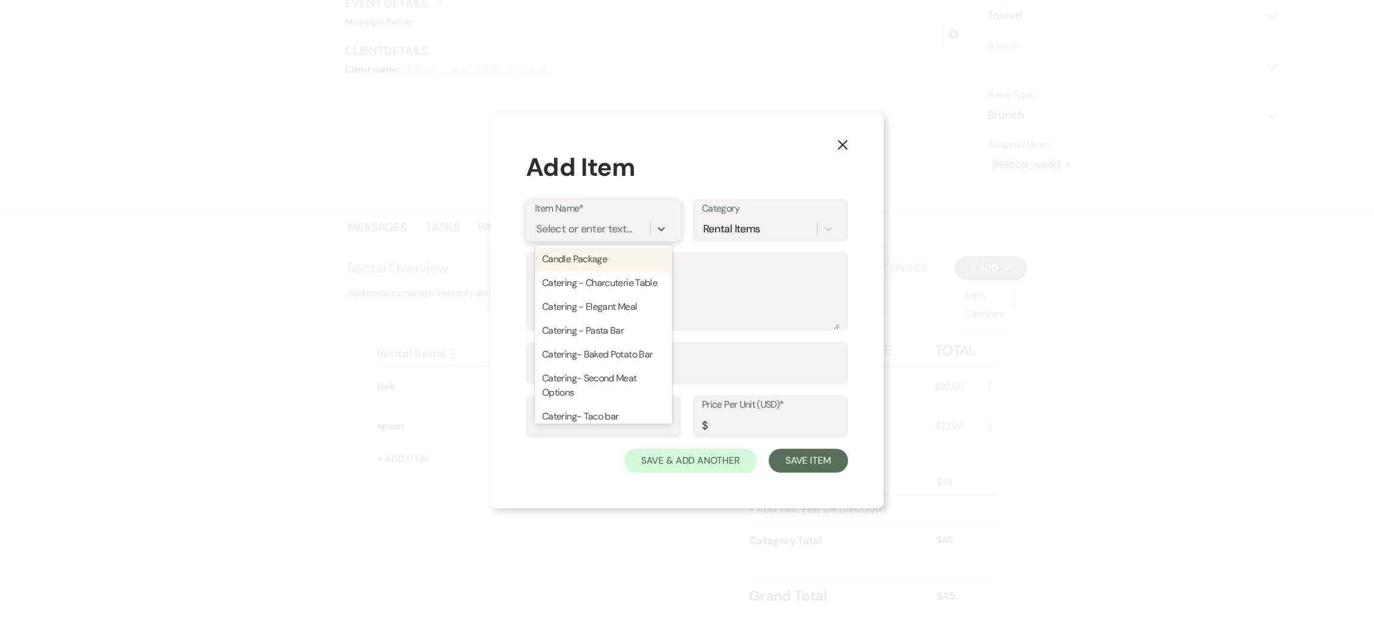
click at [618, 229] on div "Select or enter text..." at bounding box center [584, 229] width 96 height 16
type input "dinner plate"
click at [621, 255] on div "+ Add "dinner plate"" at bounding box center [603, 259] width 137 height 24
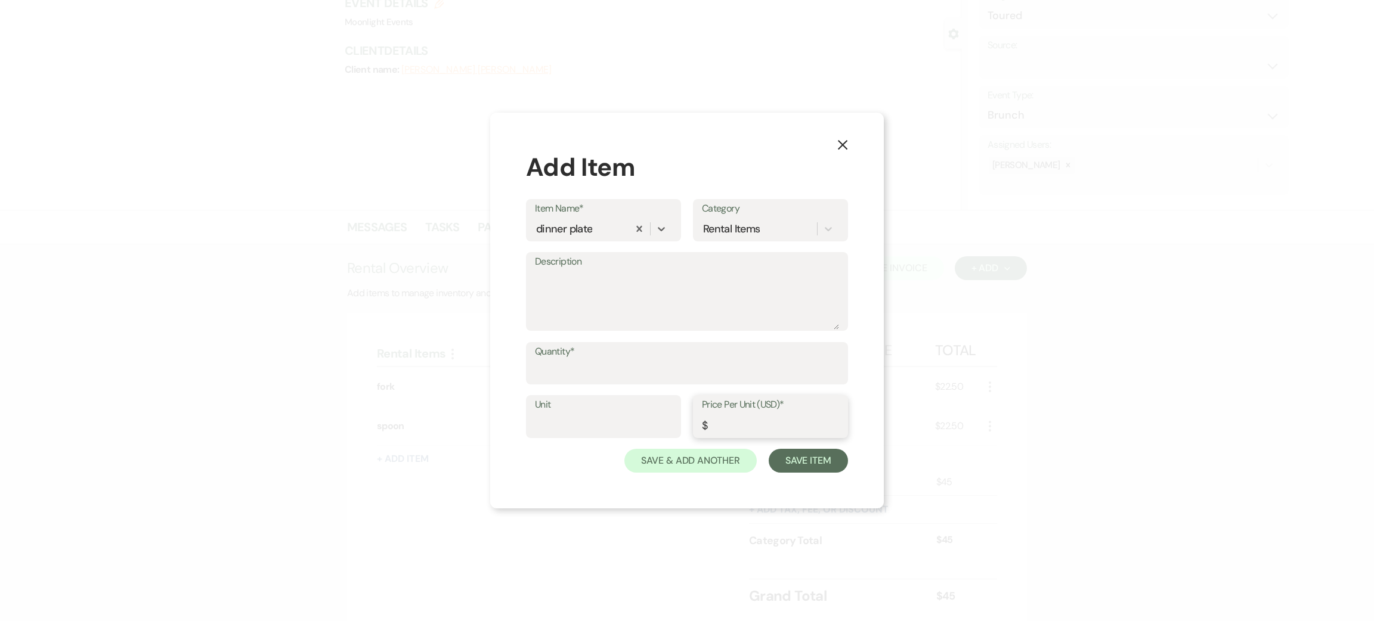
click at [739, 435] on input "Price Per Unit (USD)*" at bounding box center [770, 425] width 137 height 23
type input ".75"
click at [614, 372] on input "Quantity*" at bounding box center [687, 371] width 304 height 23
type input "30"
click at [803, 459] on button "Save Item" at bounding box center [808, 461] width 79 height 24
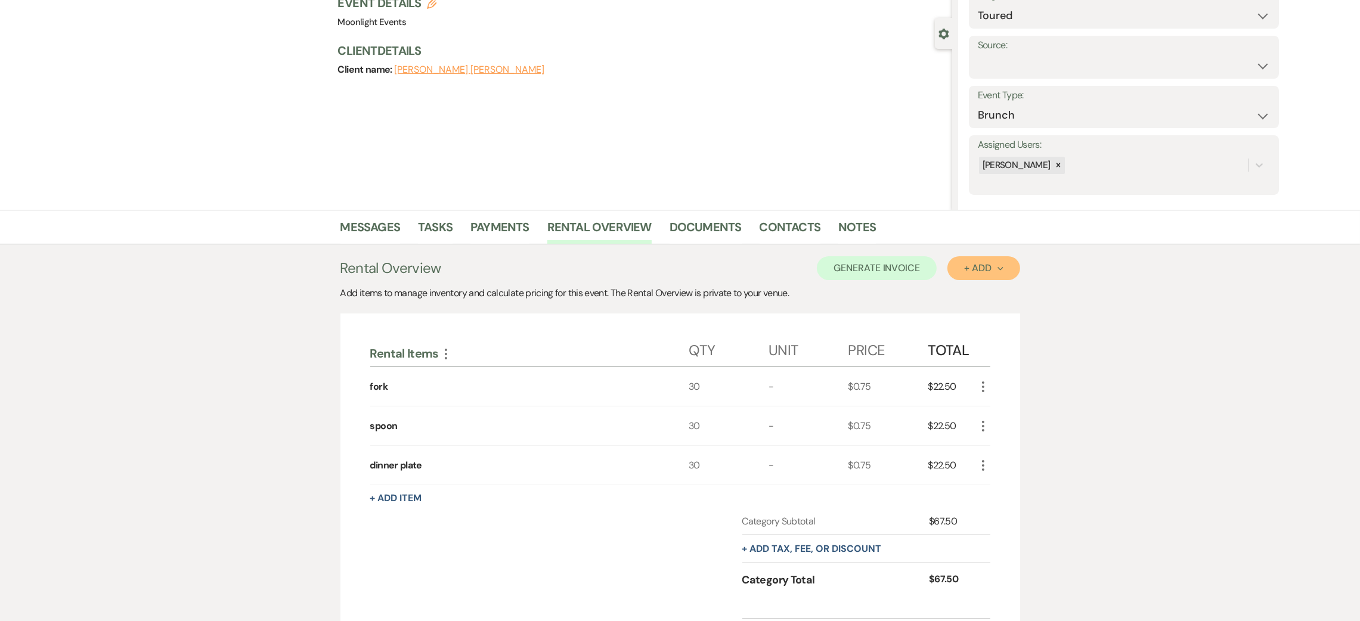
click at [974, 270] on div "+ Add Next" at bounding box center [983, 269] width 39 height 10
click at [985, 299] on button "Item" at bounding box center [978, 295] width 60 height 18
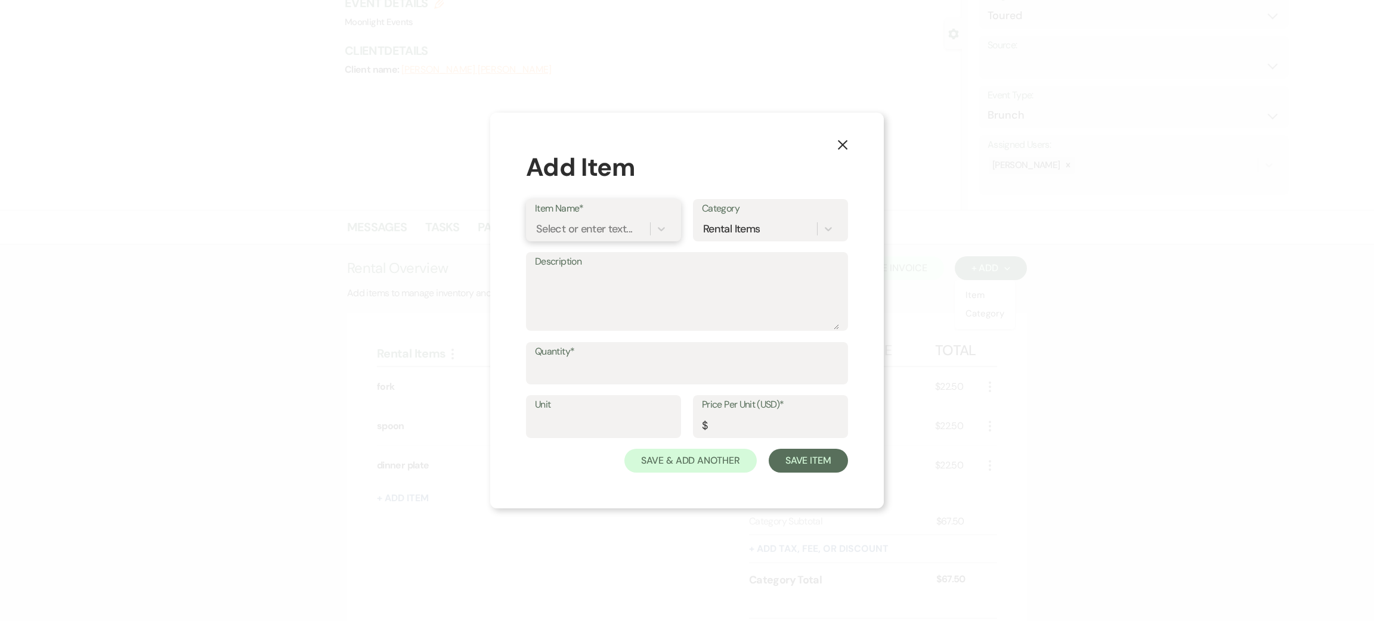
click at [581, 231] on div "Select or enter text..." at bounding box center [584, 229] width 96 height 16
type input "salad plate"
click at [581, 231] on div "salad plate" at bounding box center [561, 229] width 50 height 16
click at [600, 234] on div "salad plate" at bounding box center [582, 228] width 94 height 21
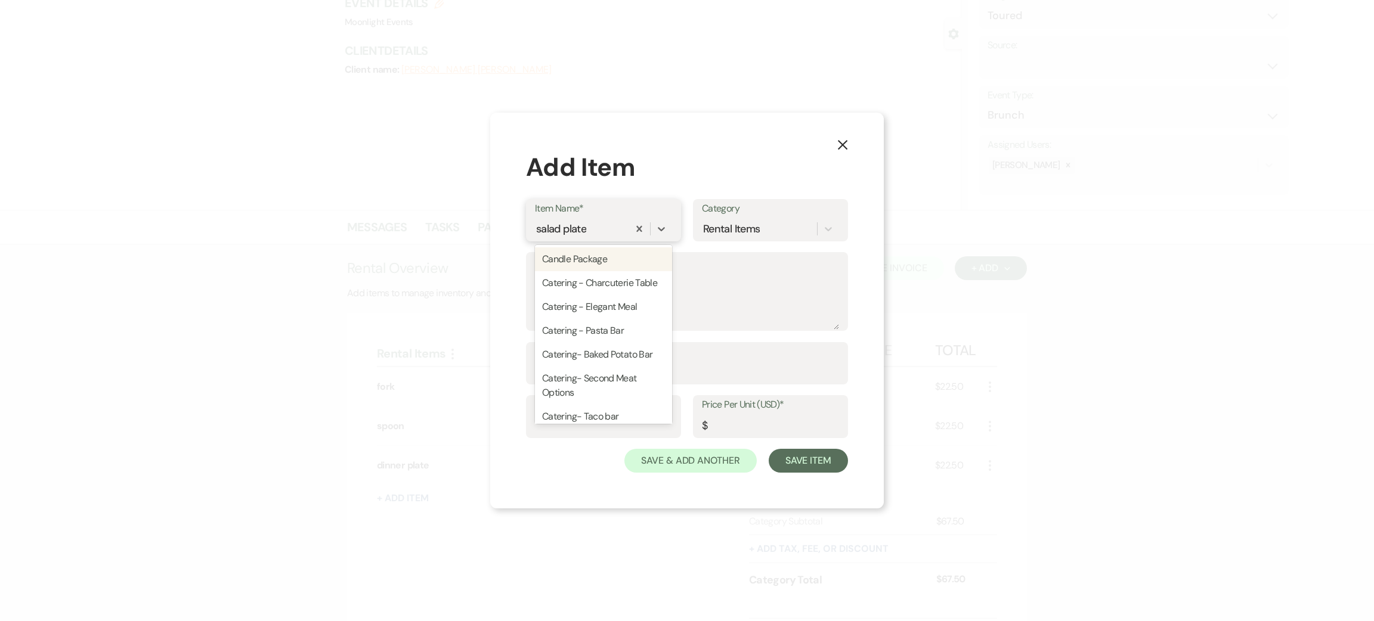
click at [600, 234] on div "salad plate" at bounding box center [582, 228] width 94 height 21
click at [599, 224] on div "salad plate" at bounding box center [582, 228] width 94 height 21
type textarea "Assortment of Candles for: -Welcome tables -Receptions tables -Sweetheart table…"
type input "650"
click at [609, 229] on div "Select or enter text..." at bounding box center [585, 229] width 96 height 16
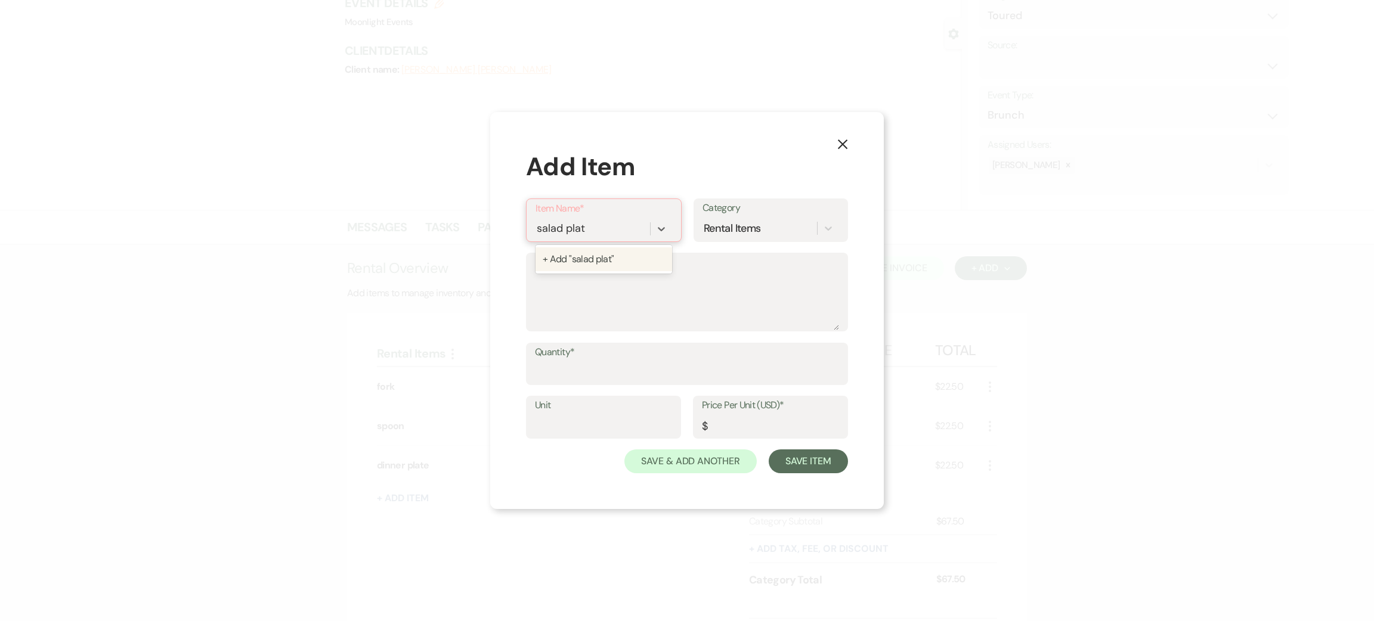
type input "salad plate"
click at [598, 372] on input "Quantity*" at bounding box center [687, 371] width 304 height 23
type input "30"
click at [723, 413] on label "Price Per Unit (USD)*" at bounding box center [770, 405] width 137 height 17
click at [723, 414] on input "Price Per Unit (USD)*" at bounding box center [770, 425] width 137 height 23
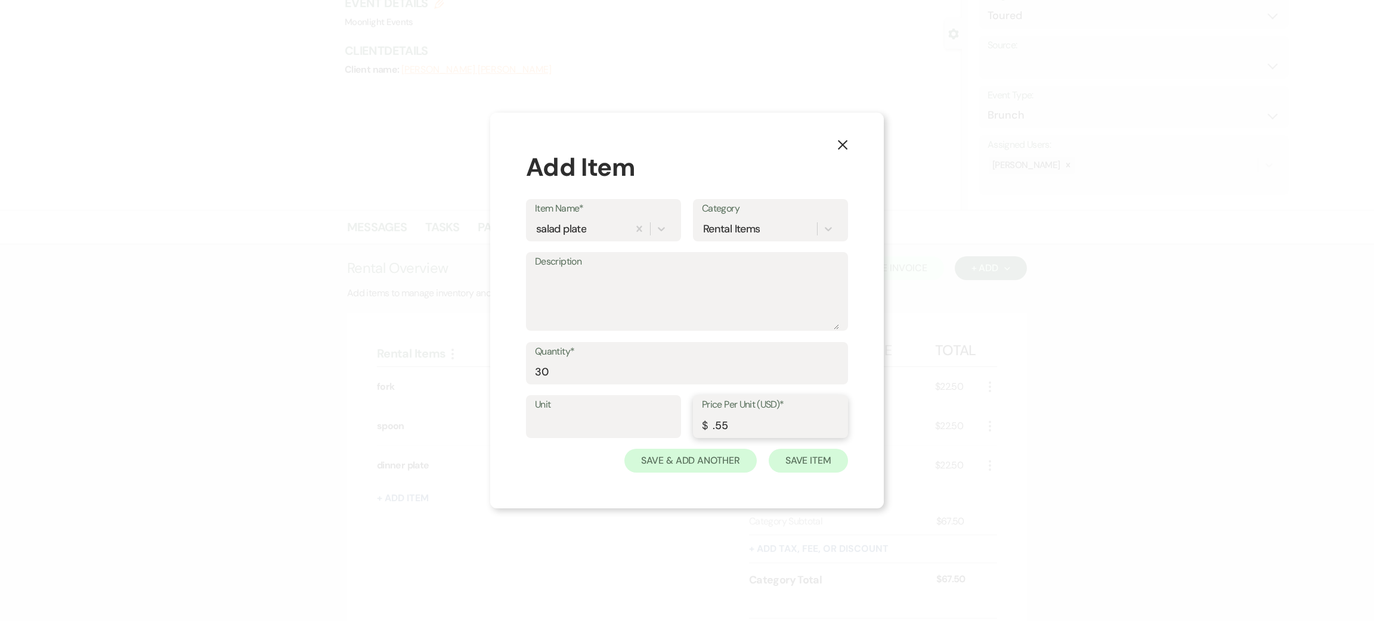
type input ".55"
click at [791, 457] on button "Save Item" at bounding box center [808, 461] width 79 height 24
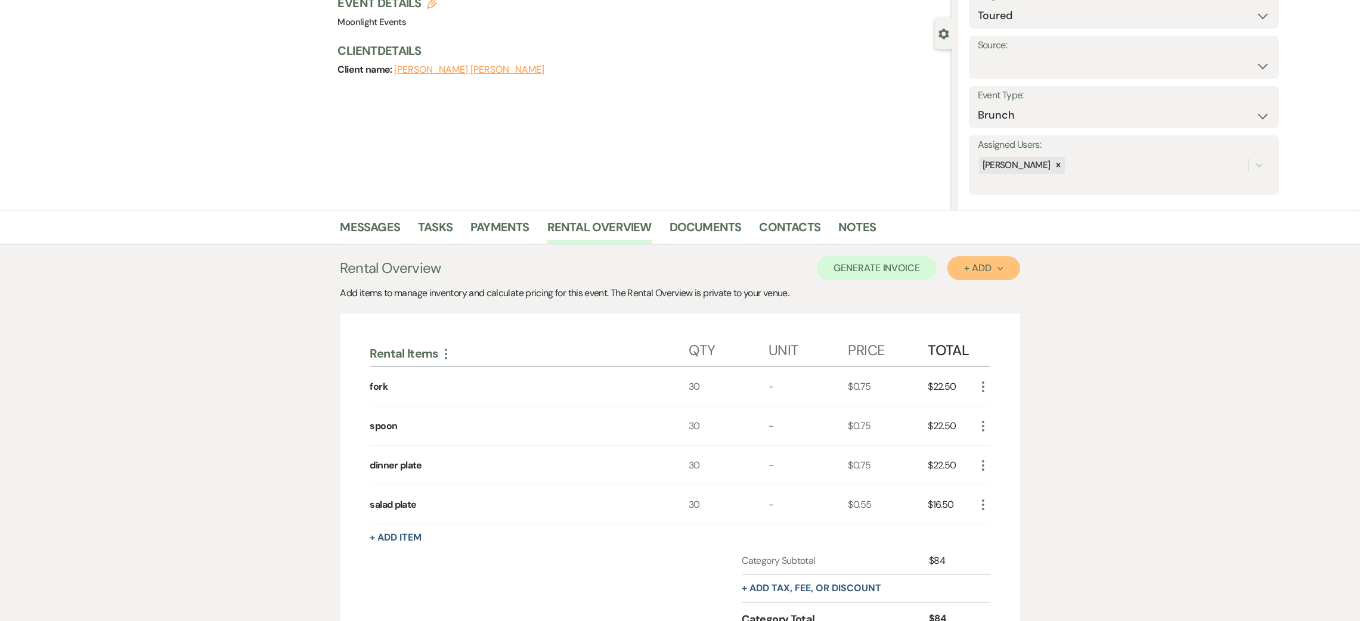
click at [982, 268] on div "+ Add Next" at bounding box center [983, 269] width 39 height 10
click at [993, 289] on button "Item" at bounding box center [978, 295] width 60 height 18
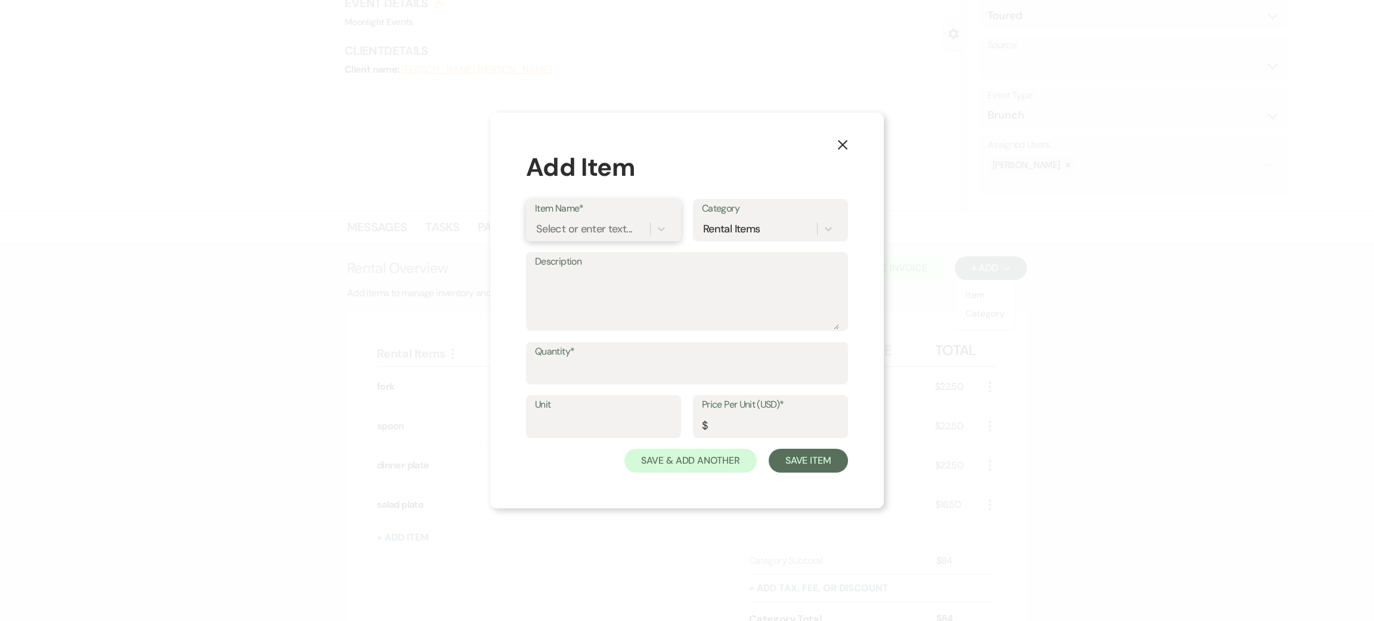
click at [607, 230] on div "Select or enter text..." at bounding box center [584, 229] width 96 height 16
type input "napkin"
click at [603, 370] on input "Quantity*" at bounding box center [687, 371] width 304 height 23
type input "25"
drag, startPoint x: 781, startPoint y: 436, endPoint x: 777, endPoint y: 431, distance: 6.3
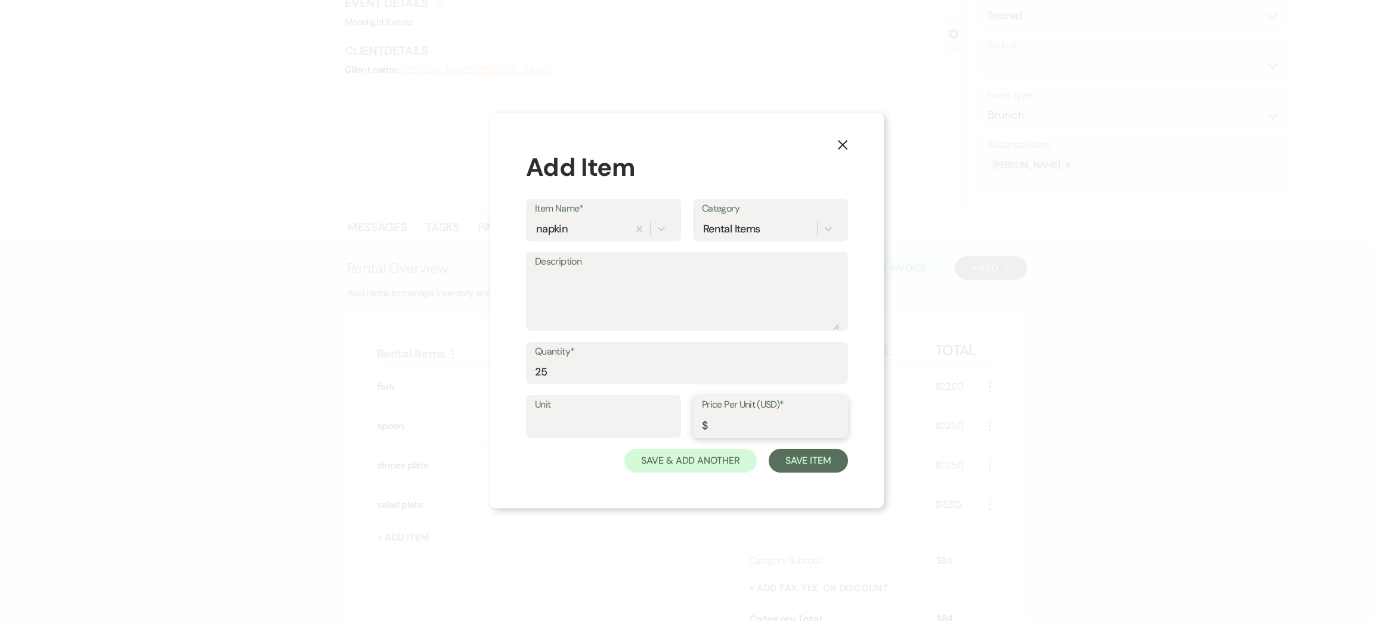
click at [781, 435] on input "Price Per Unit (USD)*" at bounding box center [770, 425] width 137 height 23
type input "1"
click at [818, 468] on button "Save Item" at bounding box center [808, 461] width 79 height 24
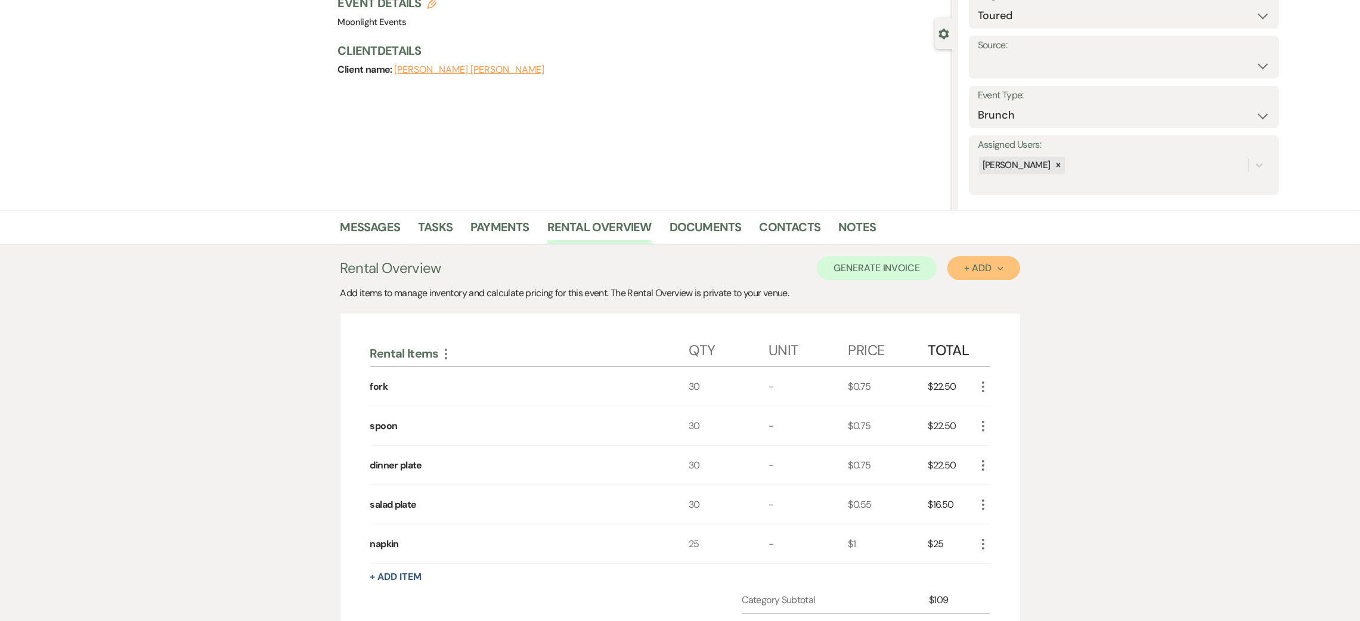
click at [979, 272] on div "+ Add Next" at bounding box center [983, 269] width 39 height 10
click at [979, 292] on button "Item" at bounding box center [978, 295] width 60 height 18
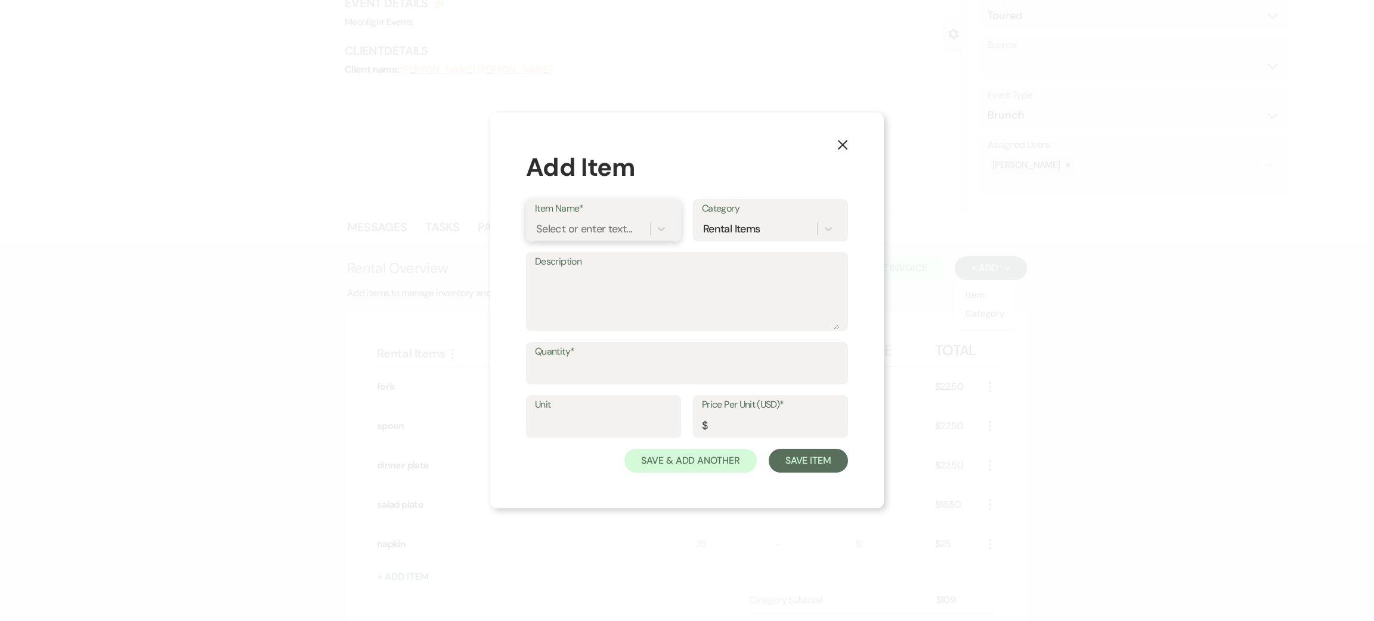
click at [567, 230] on div "Select or enter text..." at bounding box center [584, 229] width 96 height 16
type input "linen"
click at [584, 246] on div "+ Add "linen"" at bounding box center [603, 259] width 137 height 29
click at [586, 253] on div "+ Add "linen"" at bounding box center [603, 259] width 137 height 24
click at [745, 425] on input "Price Per Unit (USD)*" at bounding box center [770, 425] width 137 height 23
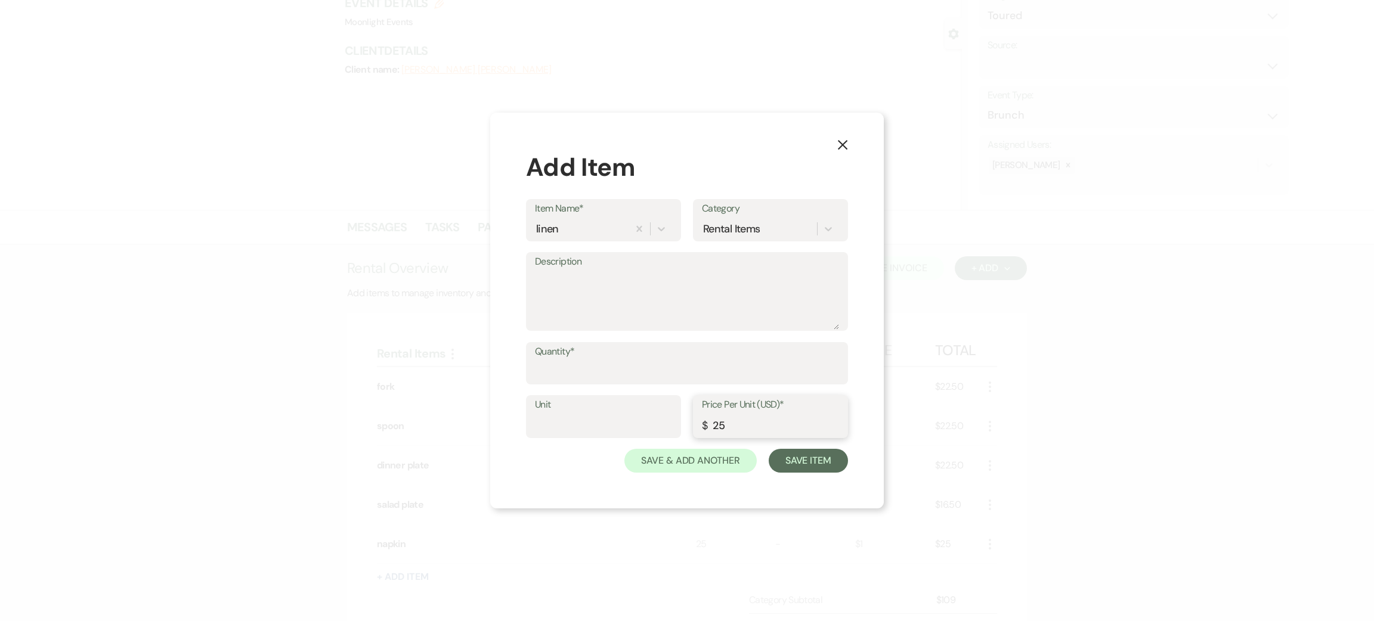
type input "25"
click at [543, 379] on input "Quantity*" at bounding box center [687, 371] width 304 height 23
type input "2"
click at [811, 464] on button "Save Item" at bounding box center [808, 461] width 79 height 24
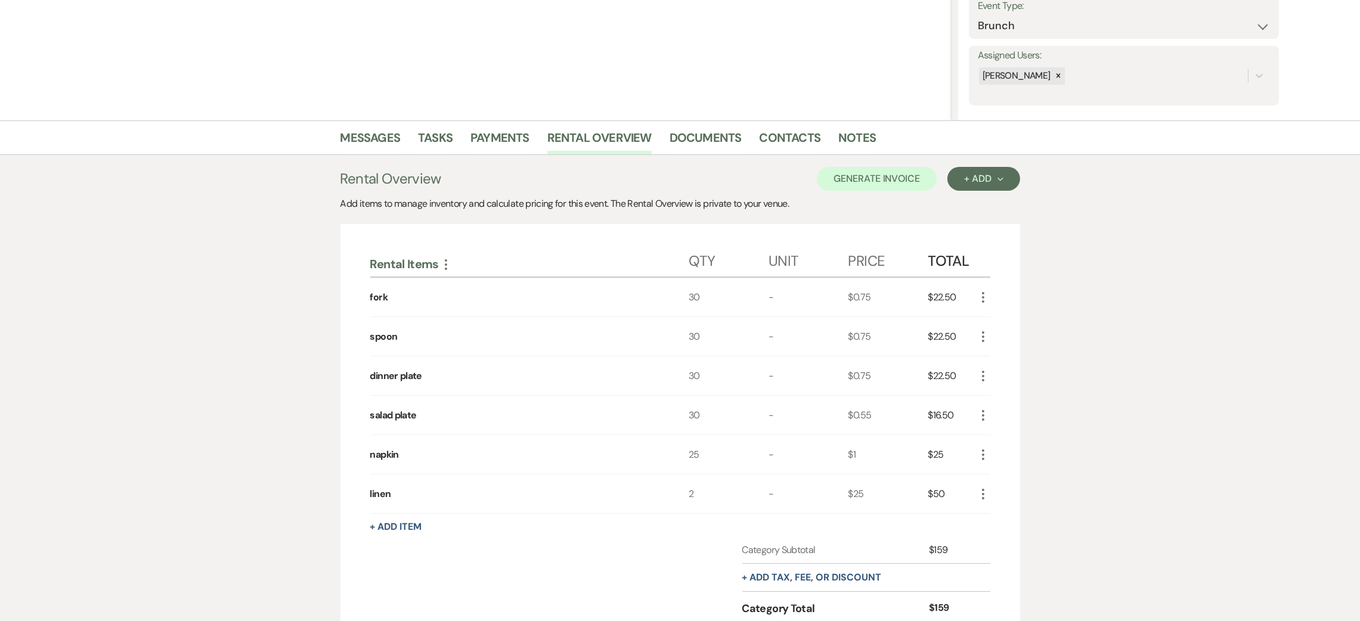
scroll to position [268, 0]
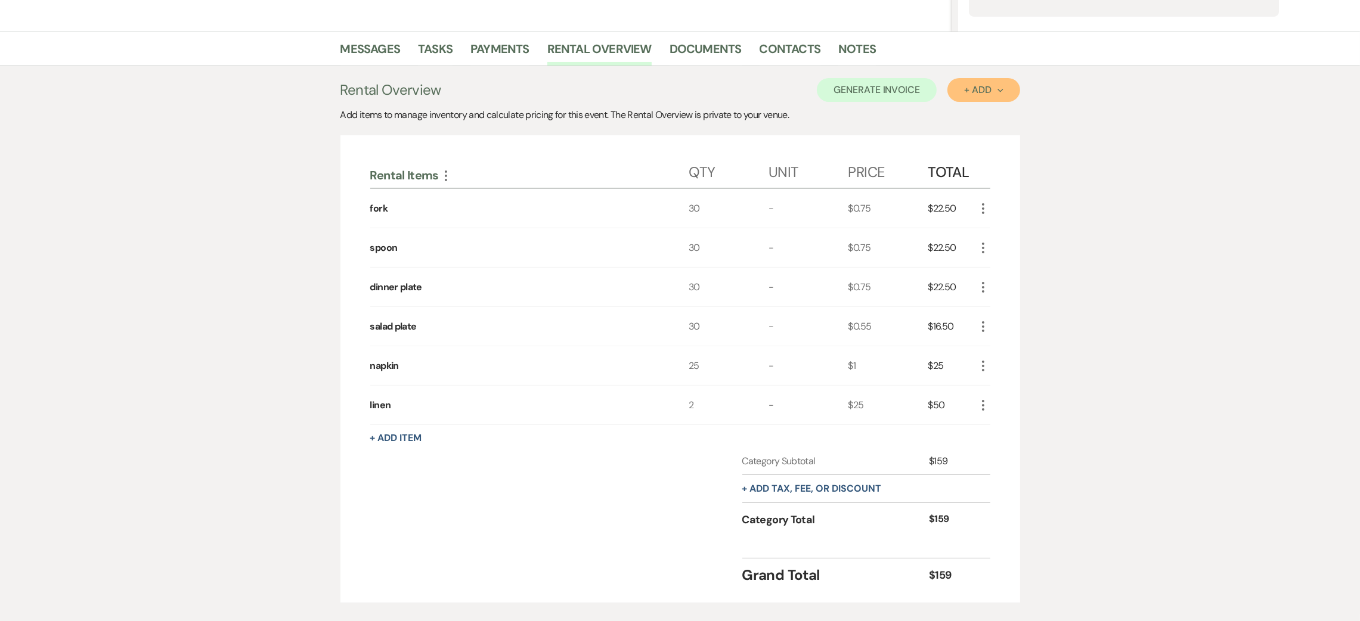
click at [967, 99] on button "+ Add Next" at bounding box center [984, 90] width 72 height 24
click at [971, 116] on button "Item" at bounding box center [978, 117] width 60 height 18
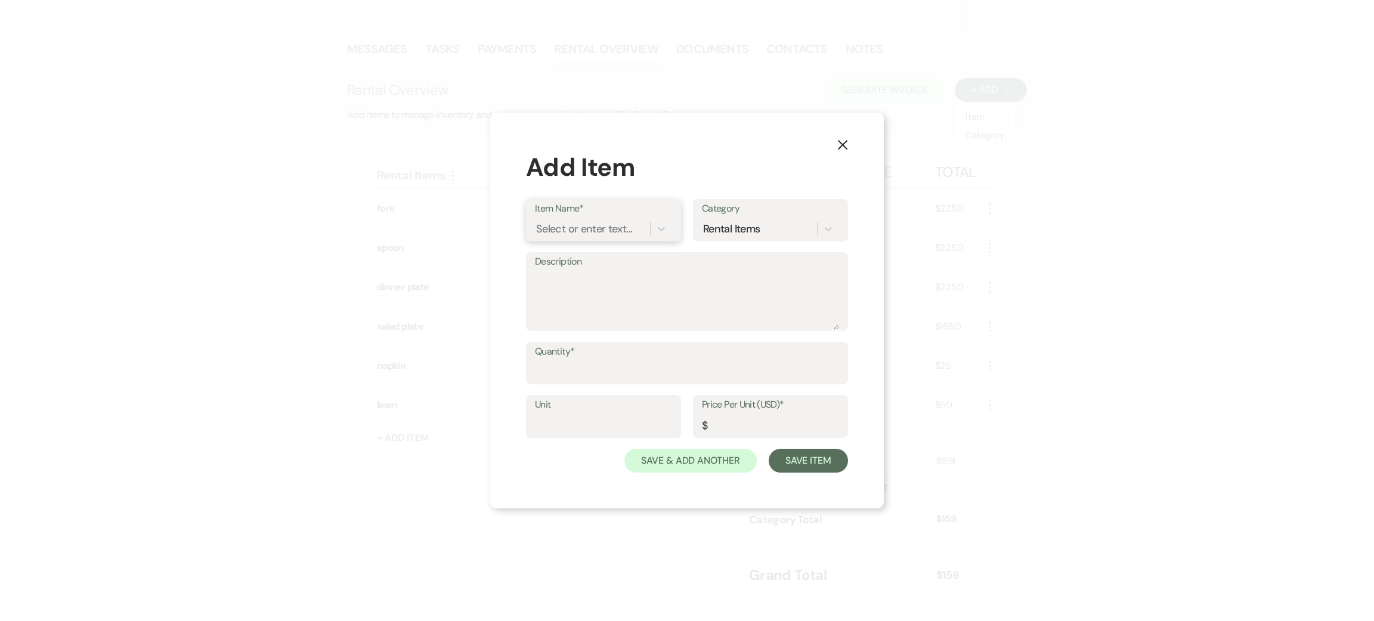
click at [609, 228] on div "Select or enter text..." at bounding box center [584, 229] width 96 height 16
type input "water goblet"
click at [596, 364] on input "Quantity*" at bounding box center [687, 371] width 304 height 23
type input "30"
click at [729, 427] on input "Price Per Unit (USD)*" at bounding box center [770, 425] width 137 height 23
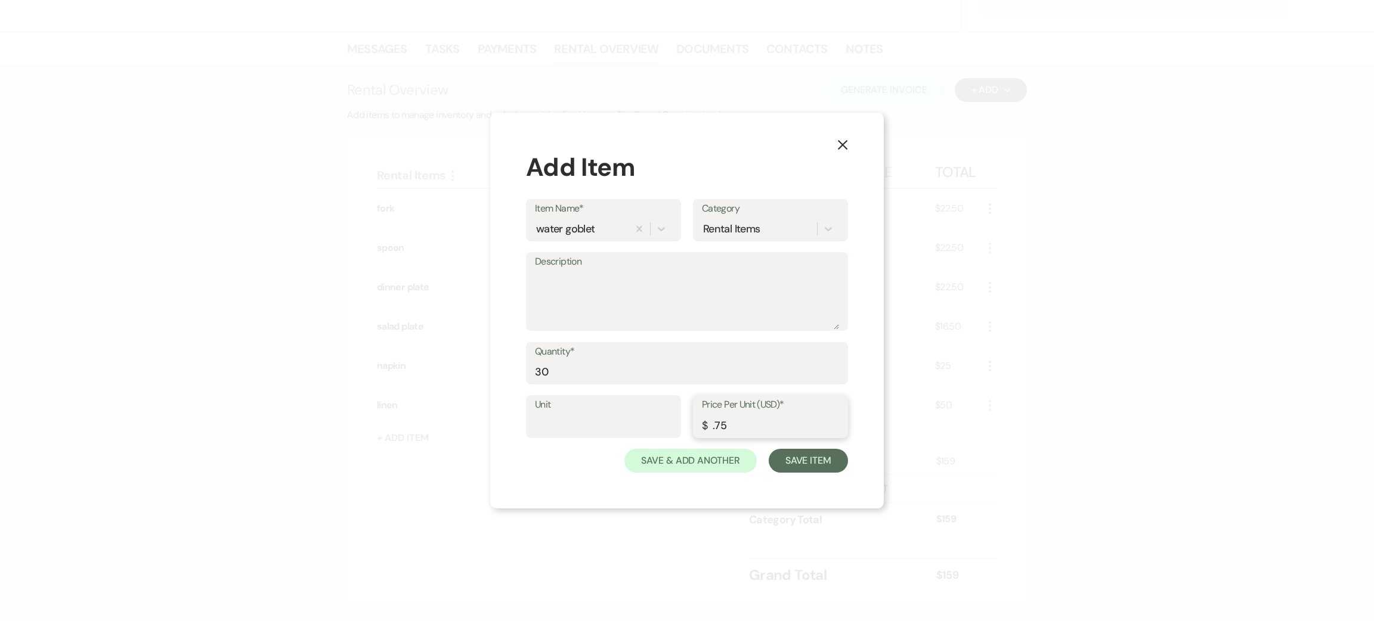
type input ".75"
click at [804, 459] on button "Save Item" at bounding box center [808, 461] width 79 height 24
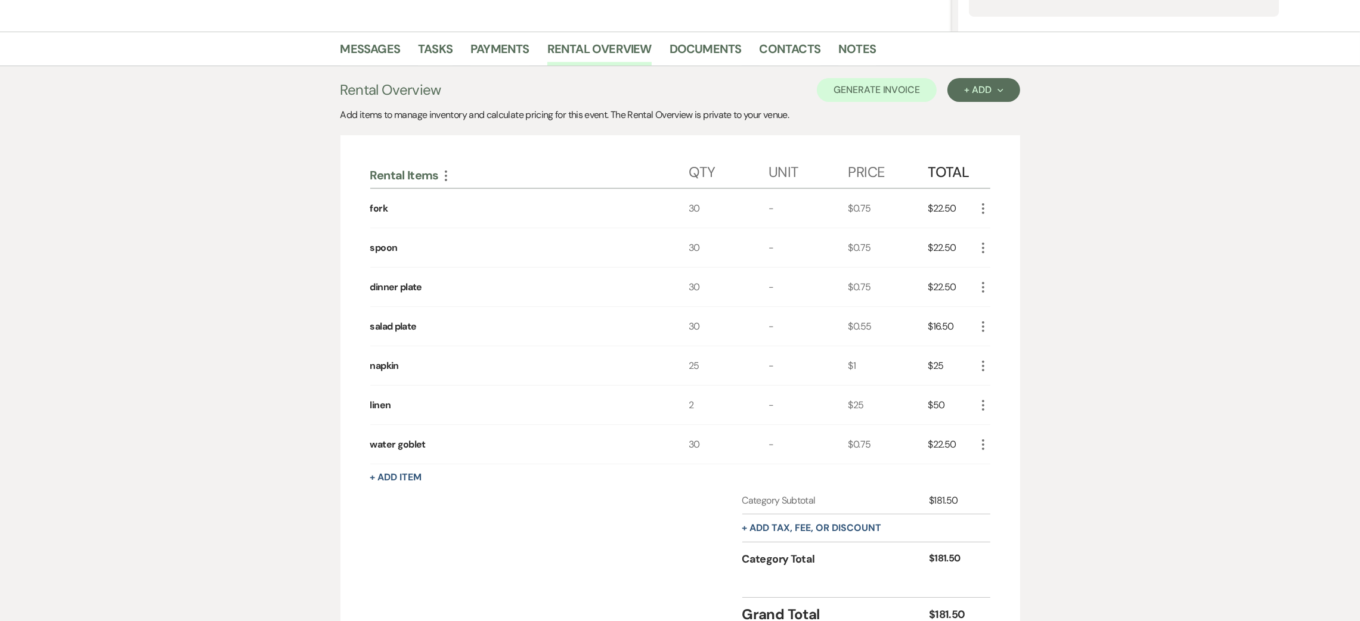
scroll to position [358, 0]
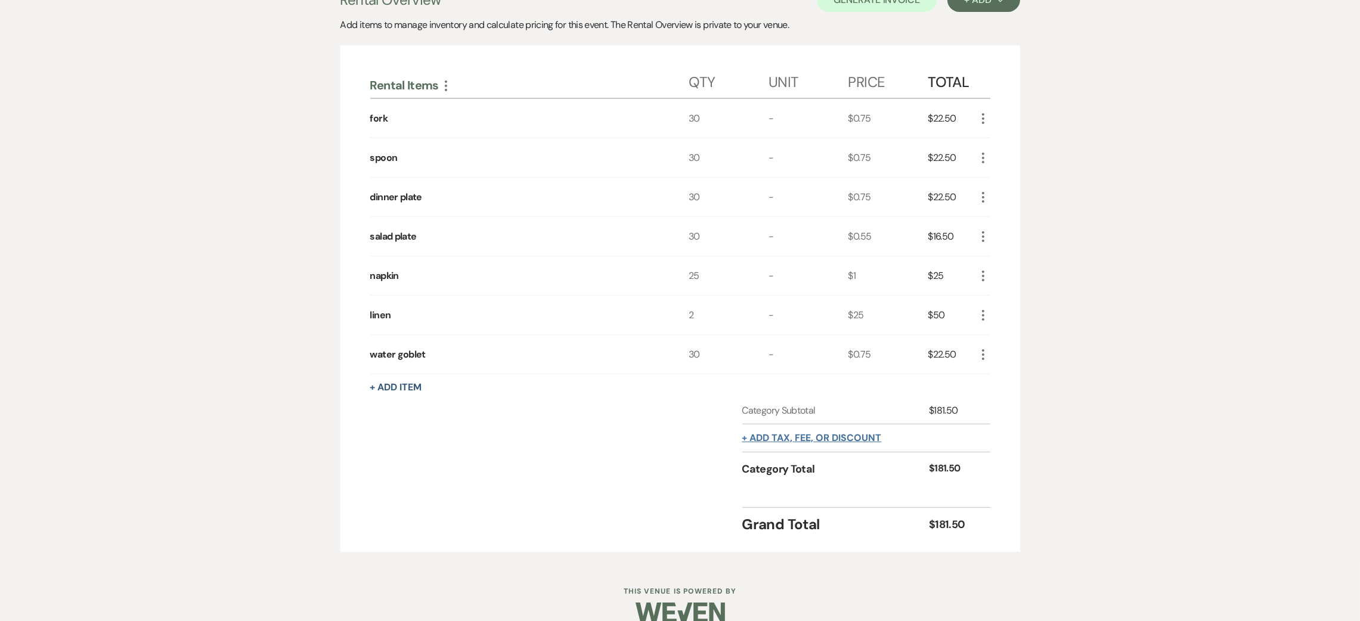
click at [788, 441] on button "+ Add tax, fee, or discount" at bounding box center [812, 439] width 140 height 10
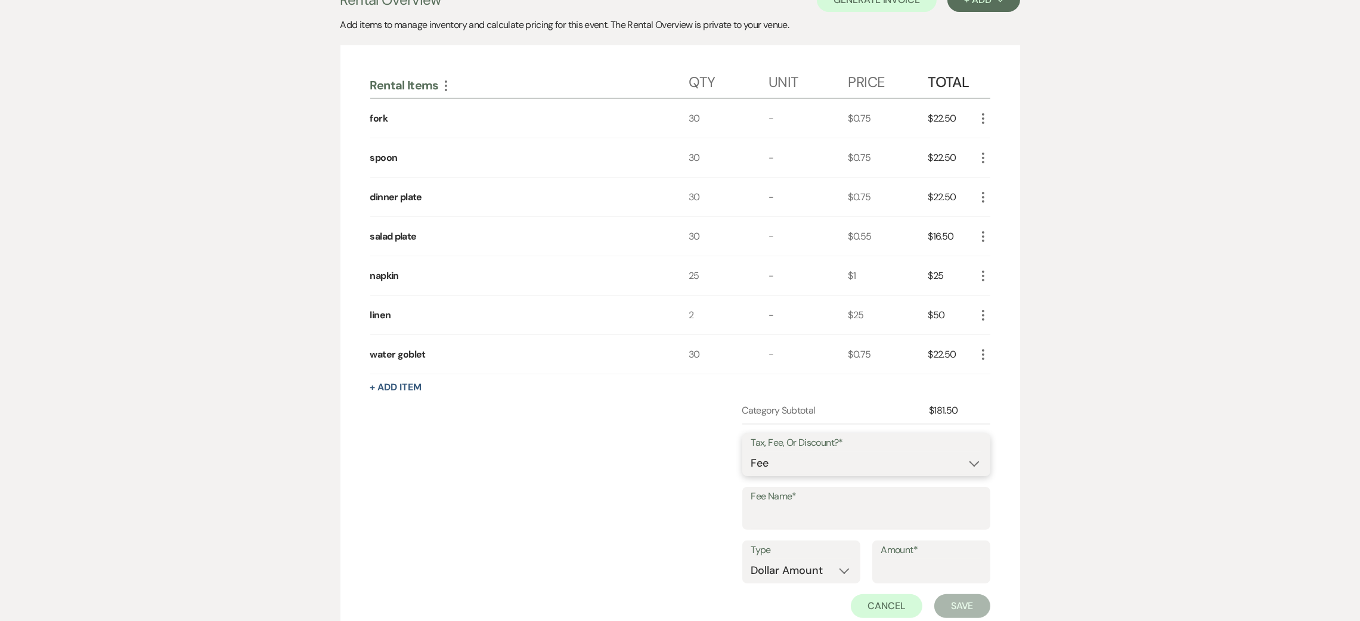
click at [770, 475] on select "Fee Discount Tax" at bounding box center [866, 463] width 230 height 23
select select "3"
click at [751, 454] on select "Fee Discount Tax" at bounding box center [866, 463] width 230 height 23
click at [772, 514] on input "Fee Name*" at bounding box center [866, 517] width 230 height 23
type input "tax"
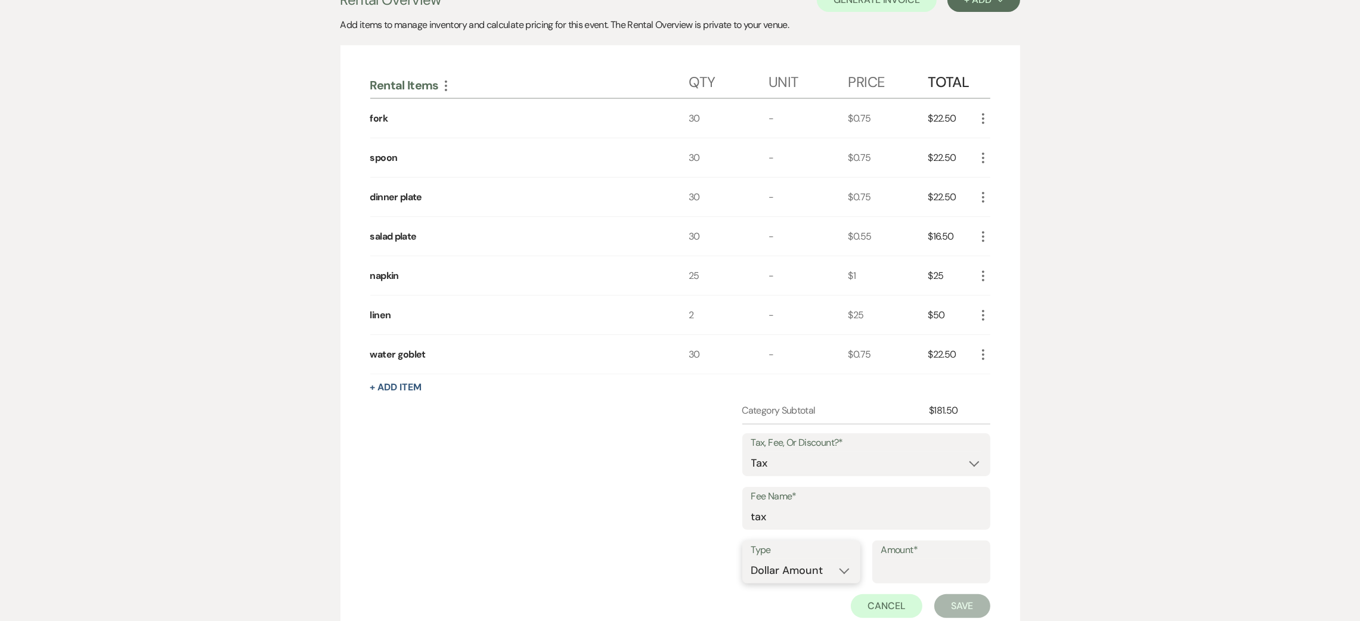
click at [814, 574] on select "Dollar Amount Percentage" at bounding box center [801, 570] width 100 height 23
select select "false"
click at [751, 562] on select "Dollar Amount Percentage" at bounding box center [801, 570] width 100 height 23
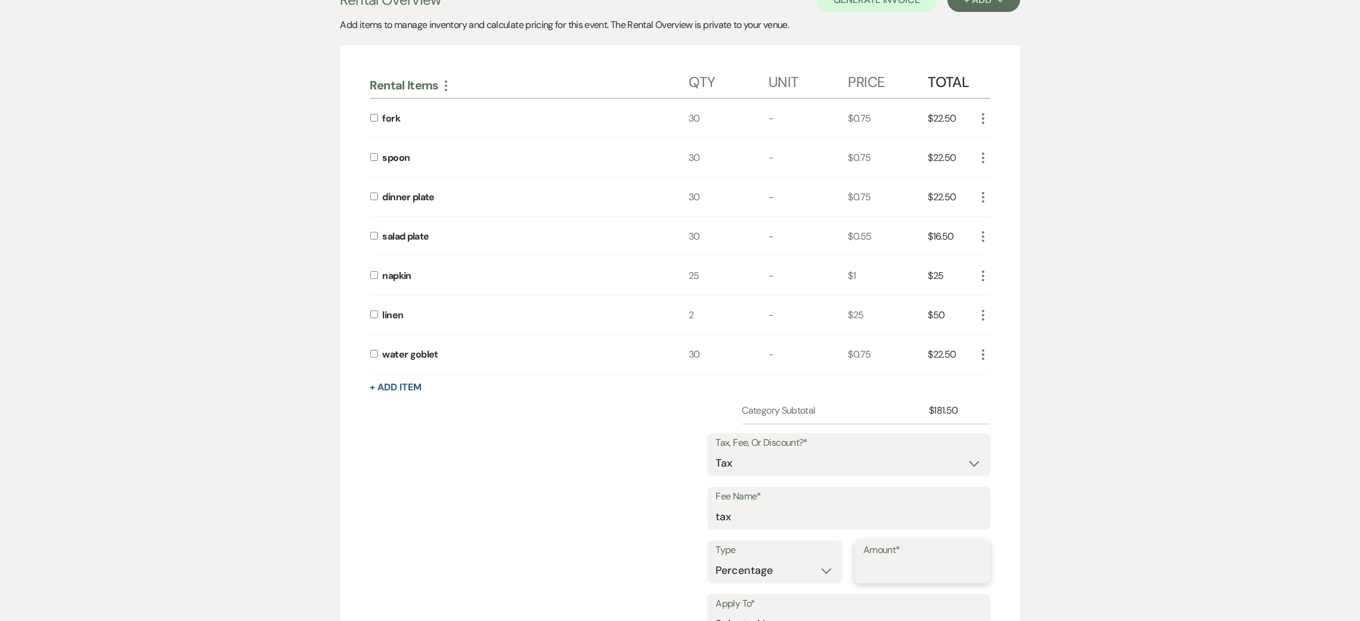
click at [889, 568] on input "Amount*" at bounding box center [922, 570] width 118 height 23
type input "8.7"
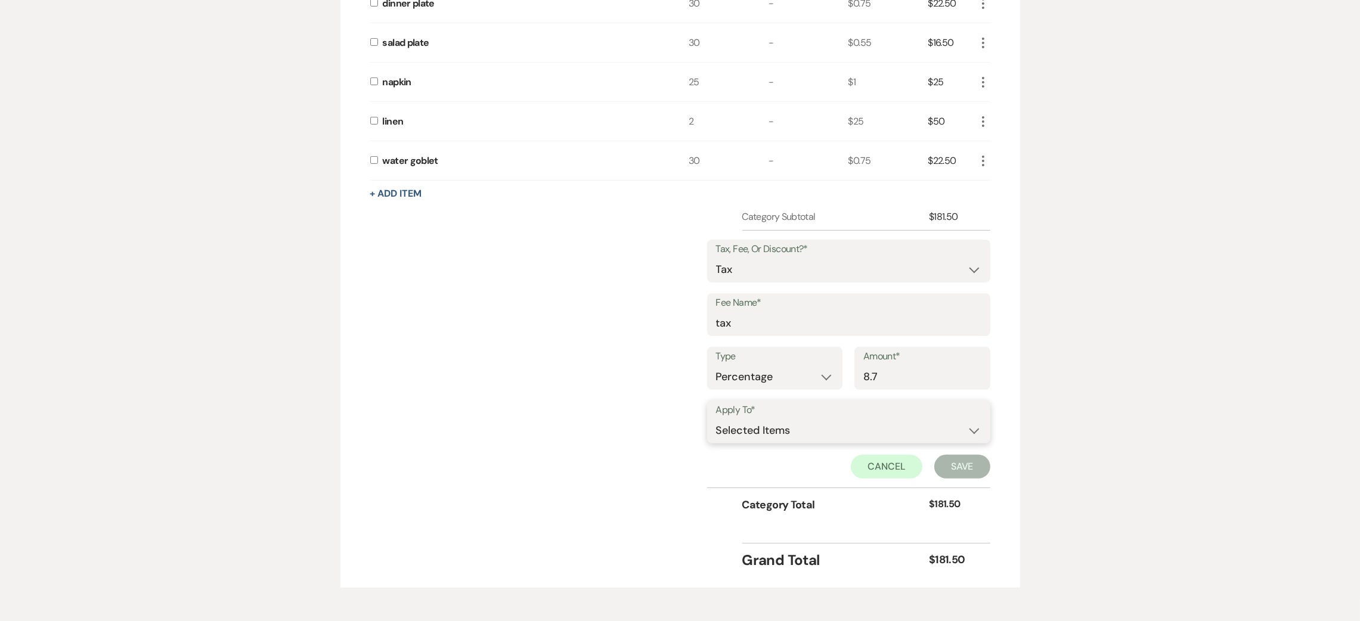
scroll to position [554, 0]
click at [754, 433] on select "Selected Items Category Subtotal (before all Taxes/Fees/Discounts) Category Tot…" at bounding box center [848, 428] width 265 height 24
select select "1"
click at [716, 419] on select "Selected Items Category Subtotal (before all Taxes/Fees/Discounts) Category Tot…" at bounding box center [848, 428] width 265 height 24
click at [957, 465] on button "Save" at bounding box center [962, 465] width 56 height 24
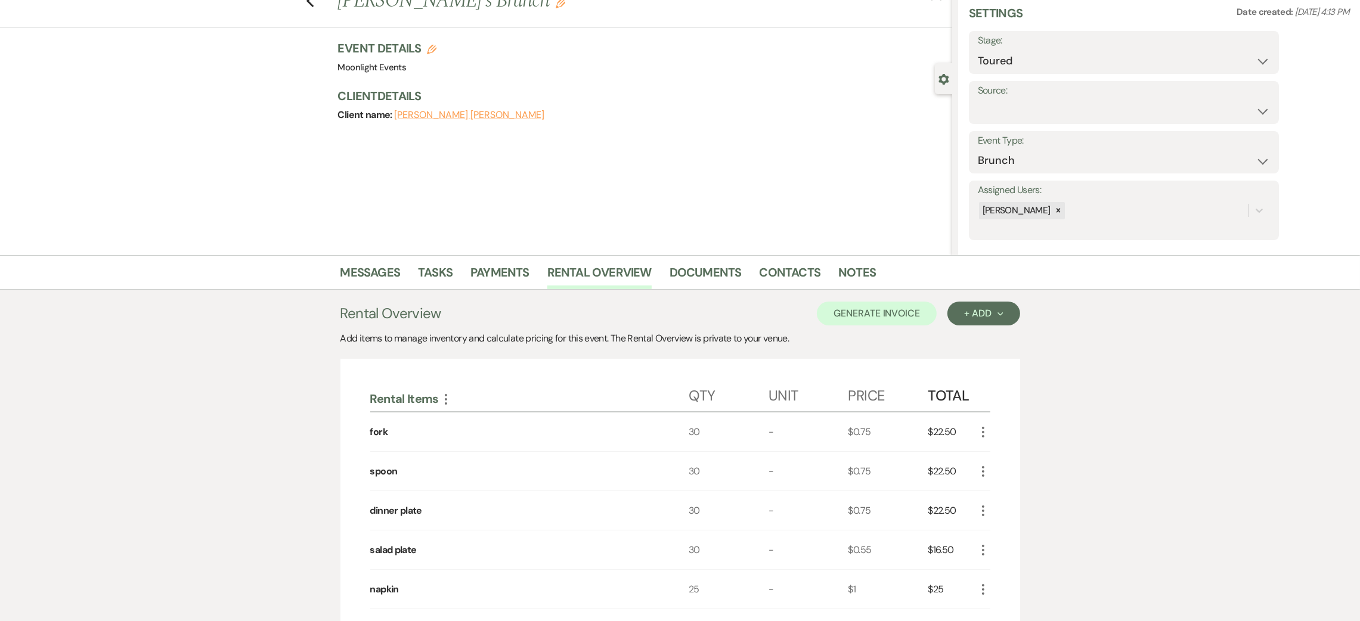
scroll to position [0, 0]
